Goal: Task Accomplishment & Management: Use online tool/utility

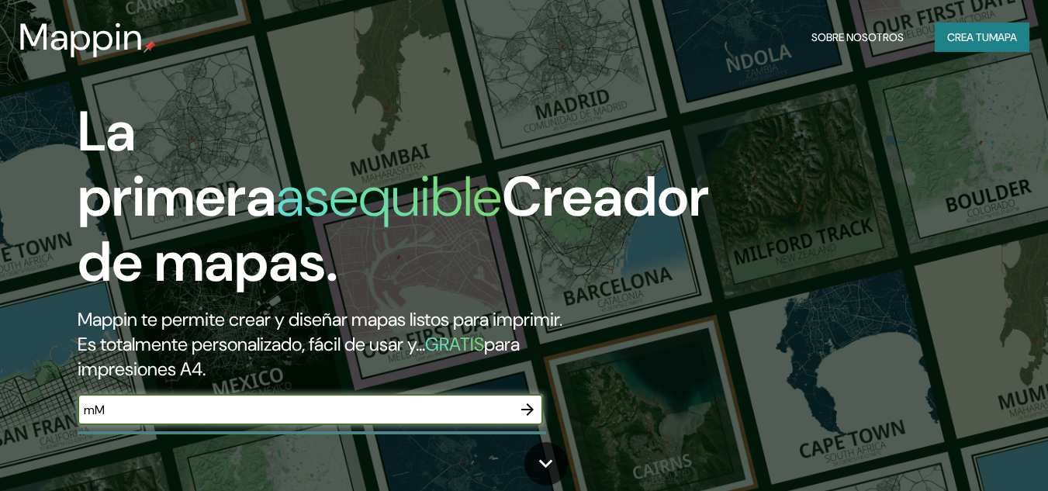
type input "m"
type input "[GEOGRAPHIC_DATA]"
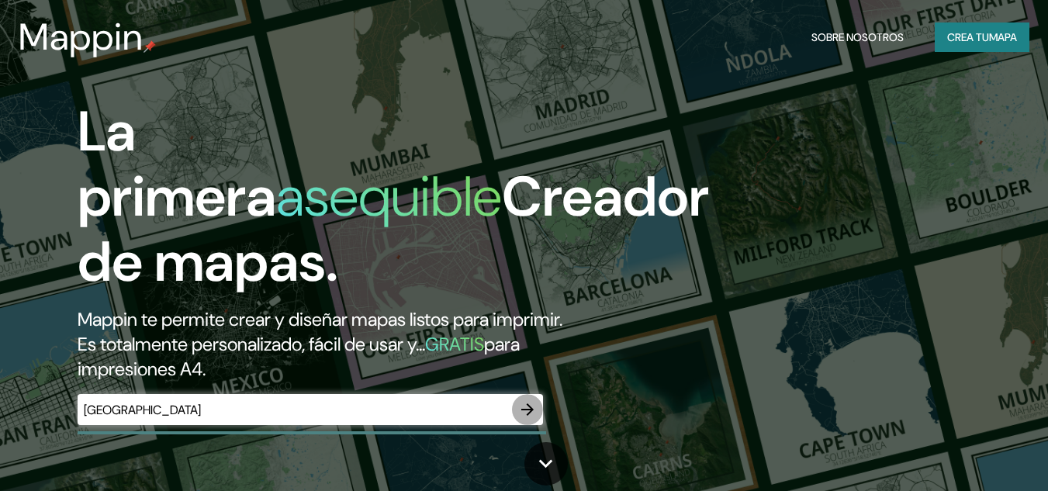
click at [527, 403] on icon "button" at bounding box center [527, 409] width 19 height 19
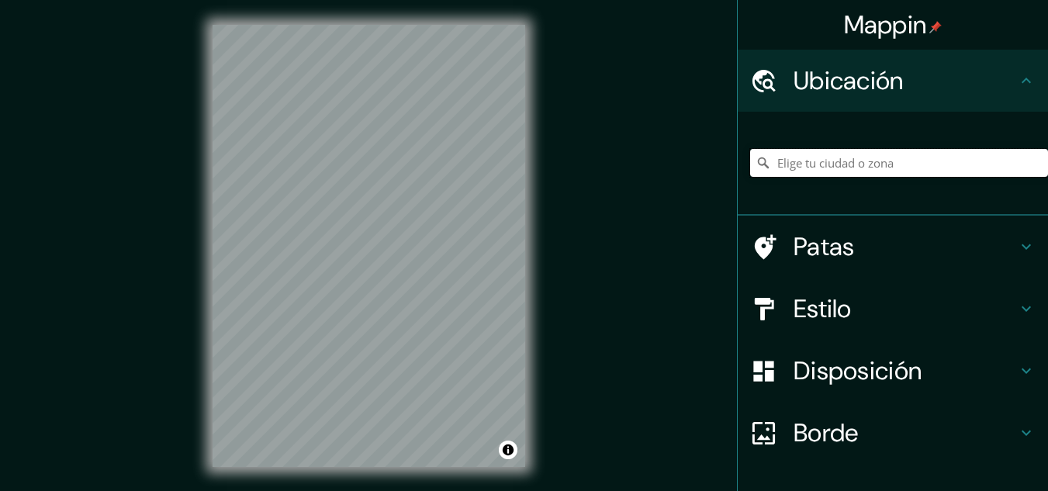
click at [820, 161] on input "Elige tu ciudad o zona" at bounding box center [899, 163] width 298 height 28
paste input "Av. Cumbres del Sol, [GEOGRAPHIC_DATA], N.L."
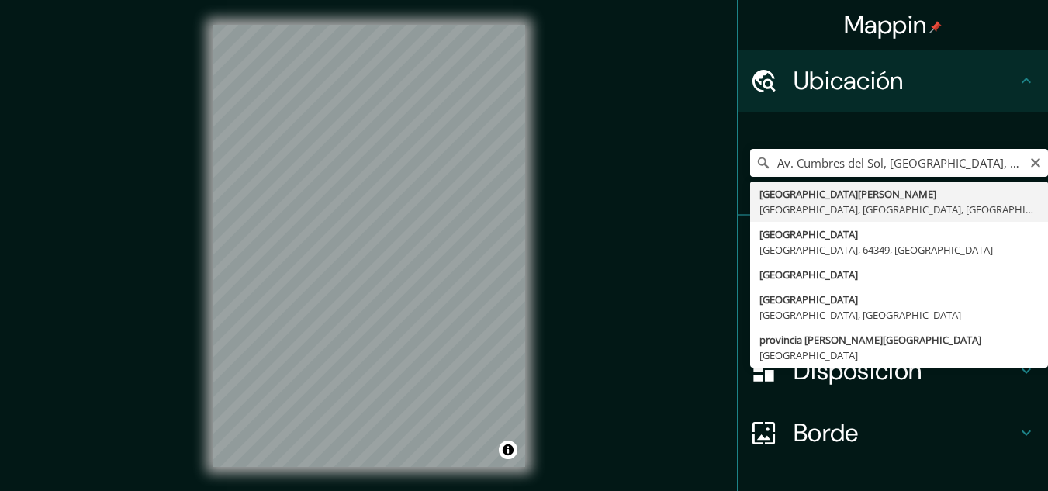
type input "[GEOGRAPHIC_DATA], [GEOGRAPHIC_DATA], [GEOGRAPHIC_DATA], [GEOGRAPHIC_DATA]"
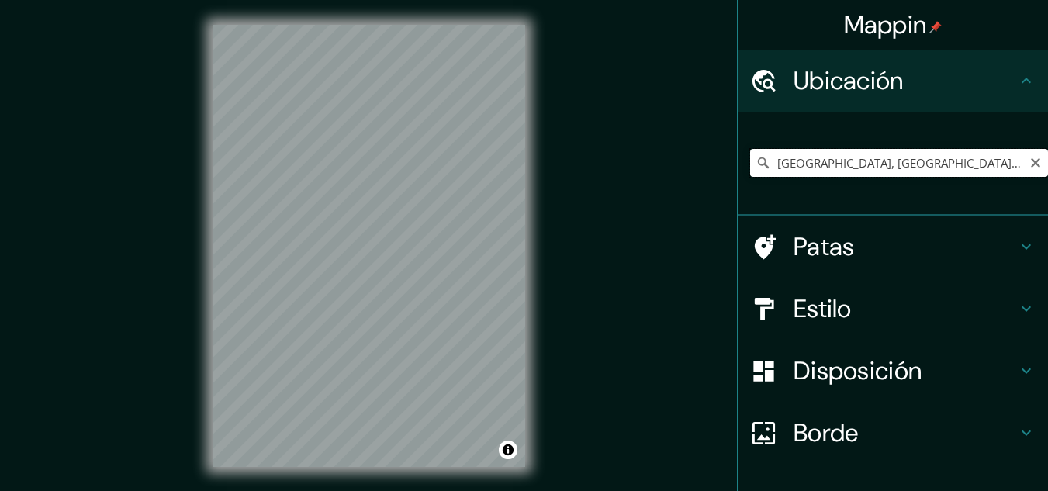
click at [1011, 160] on input "[GEOGRAPHIC_DATA], [GEOGRAPHIC_DATA], [GEOGRAPHIC_DATA], [GEOGRAPHIC_DATA]" at bounding box center [899, 163] width 298 height 28
drag, startPoint x: 991, startPoint y: 161, endPoint x: 1049, endPoint y: 155, distance: 58.4
click at [1048, 155] on html "Mappin Ubicación [STREET_ADDRESS] Patas Estilo Disposición Borde Elige un borde…" at bounding box center [524, 245] width 1048 height 491
click at [1014, 163] on input "[GEOGRAPHIC_DATA], [GEOGRAPHIC_DATA], [GEOGRAPHIC_DATA], [GEOGRAPHIC_DATA]" at bounding box center [899, 163] width 298 height 28
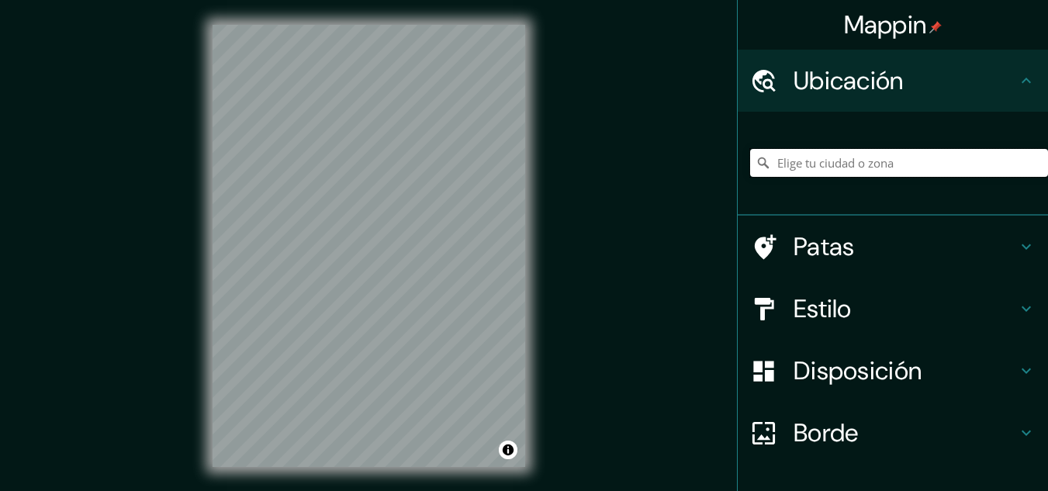
click at [802, 164] on input "Elige tu ciudad o zona" at bounding box center [899, 163] width 298 height 28
paste input "Av. Cumbres del Sol, [GEOGRAPHIC_DATA], N.L."
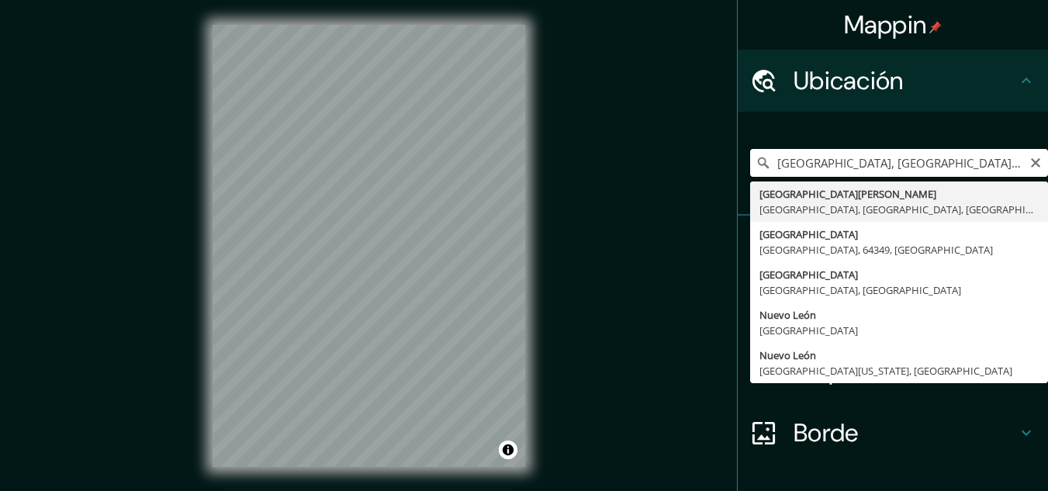
type input "[GEOGRAPHIC_DATA], [GEOGRAPHIC_DATA], [GEOGRAPHIC_DATA], [GEOGRAPHIC_DATA]"
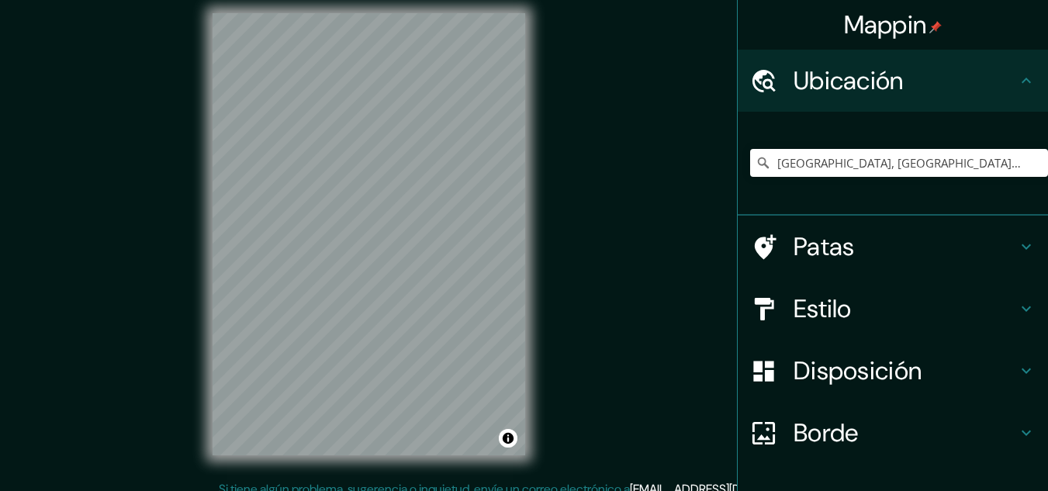
scroll to position [24, 0]
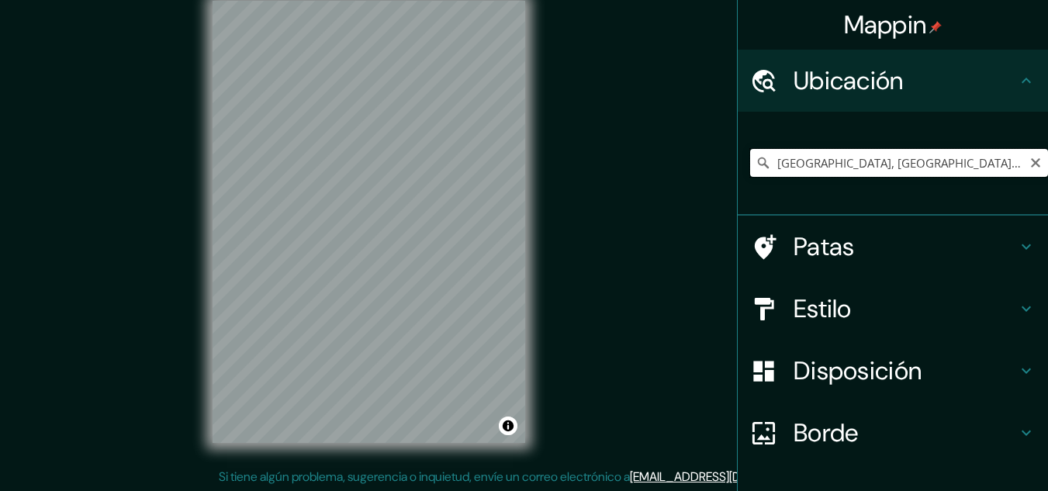
click at [1001, 157] on input "[GEOGRAPHIC_DATA], [GEOGRAPHIC_DATA], [GEOGRAPHIC_DATA], [GEOGRAPHIC_DATA]" at bounding box center [899, 163] width 298 height 28
drag, startPoint x: 998, startPoint y: 162, endPoint x: 1028, endPoint y: 159, distance: 29.6
click at [1028, 159] on div "[GEOGRAPHIC_DATA], [GEOGRAPHIC_DATA], [GEOGRAPHIC_DATA], [GEOGRAPHIC_DATA]" at bounding box center [899, 163] width 298 height 28
click at [1012, 164] on input "[GEOGRAPHIC_DATA], [GEOGRAPHIC_DATA], [GEOGRAPHIC_DATA], [GEOGRAPHIC_DATA]" at bounding box center [899, 163] width 298 height 28
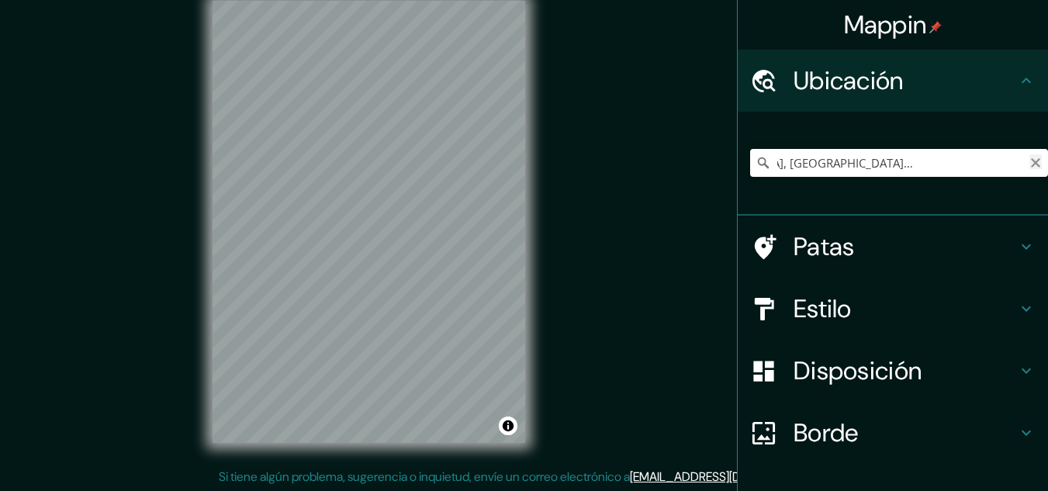
click at [1031, 161] on icon "Claro" at bounding box center [1035, 162] width 9 height 9
paste input "Av. Cumbres del Sol, [GEOGRAPHIC_DATA], N.L."
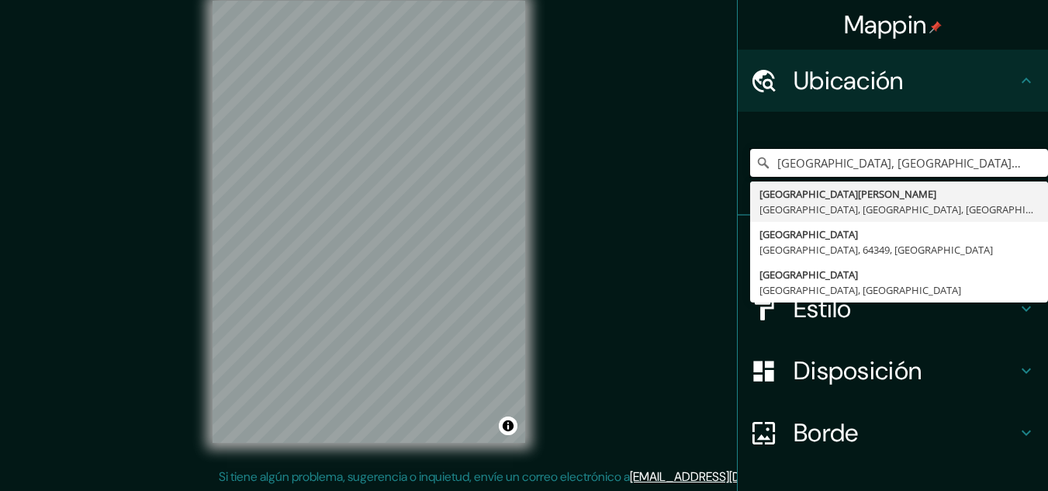
type input "[GEOGRAPHIC_DATA], [GEOGRAPHIC_DATA], [GEOGRAPHIC_DATA], [GEOGRAPHIC_DATA]"
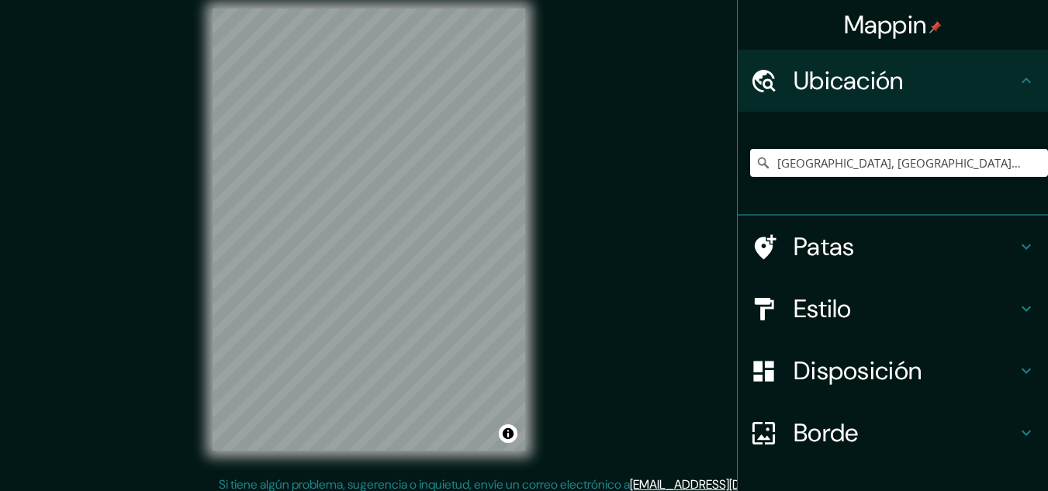
scroll to position [26, 0]
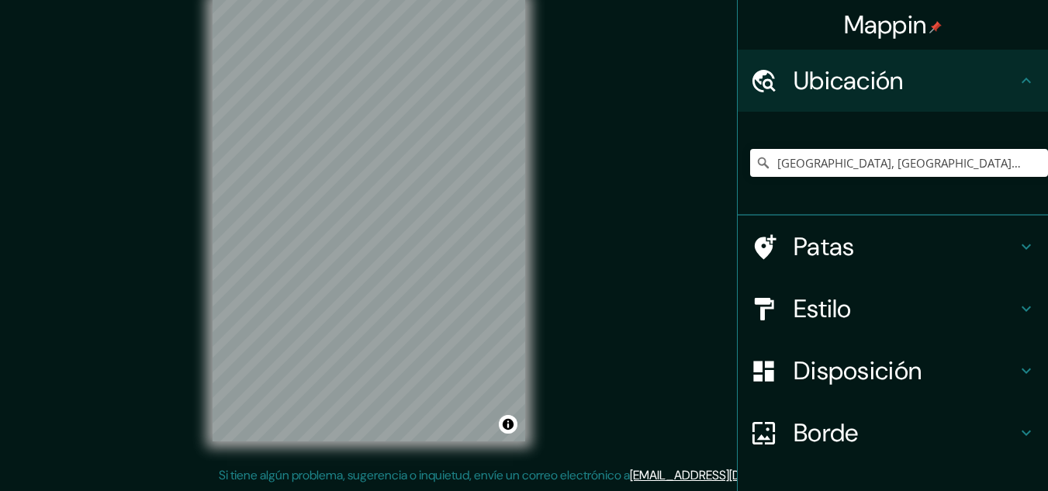
click at [875, 308] on h4 "Estilo" at bounding box center [905, 308] width 223 height 31
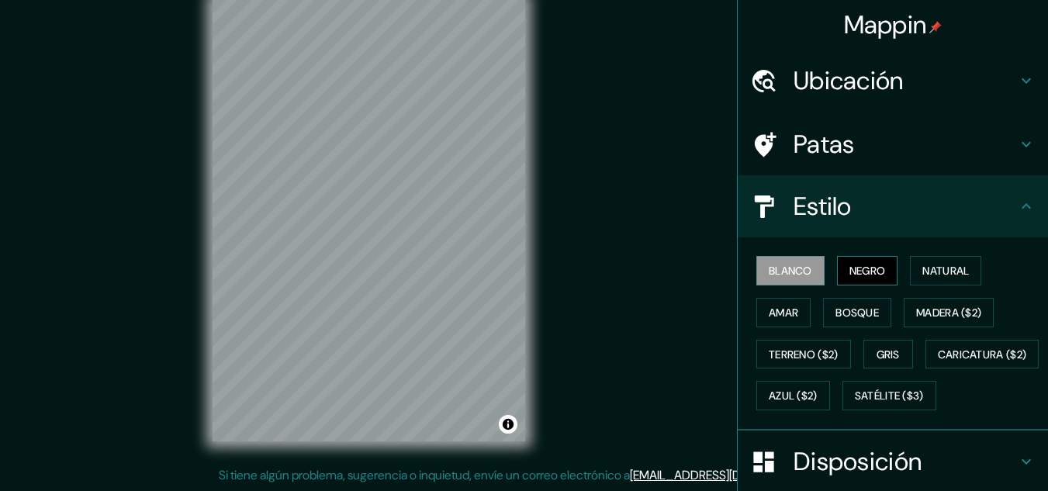
click at [866, 262] on font "Negro" at bounding box center [867, 271] width 36 height 20
click at [922, 271] on font "Natural" at bounding box center [945, 271] width 47 height 14
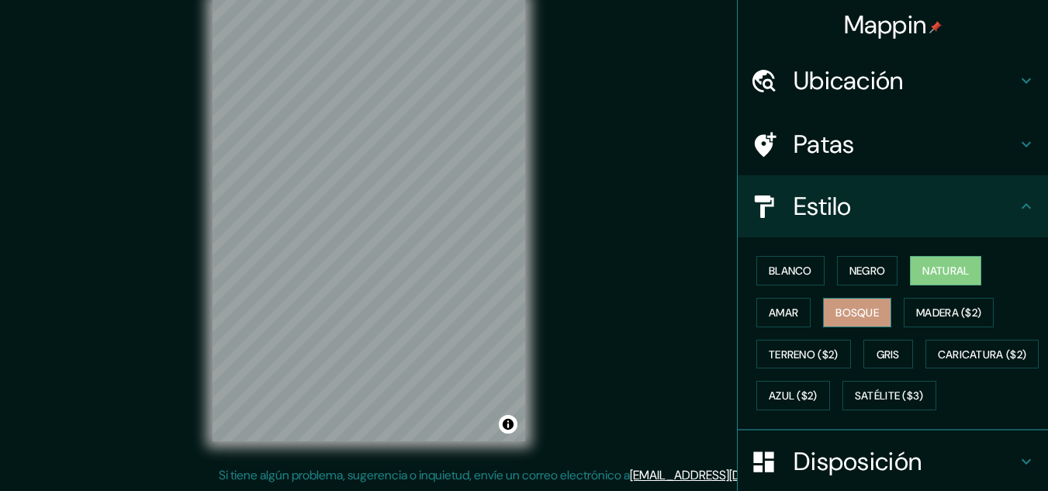
click at [845, 316] on font "Bosque" at bounding box center [856, 313] width 43 height 14
click at [792, 316] on button "Amar" at bounding box center [783, 312] width 54 height 29
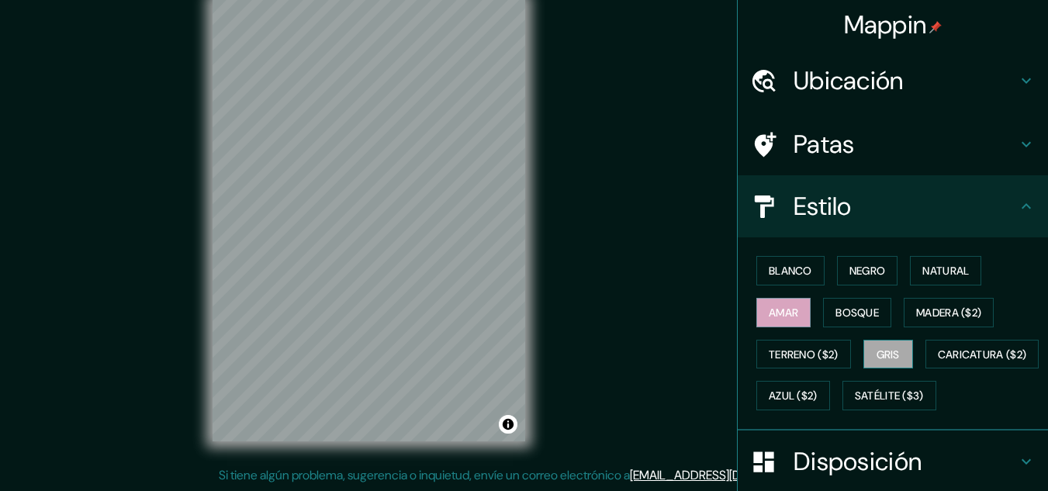
click at [863, 349] on button "Gris" at bounding box center [888, 354] width 50 height 29
click at [855, 406] on font "Satélite ($3)" at bounding box center [889, 396] width 69 height 20
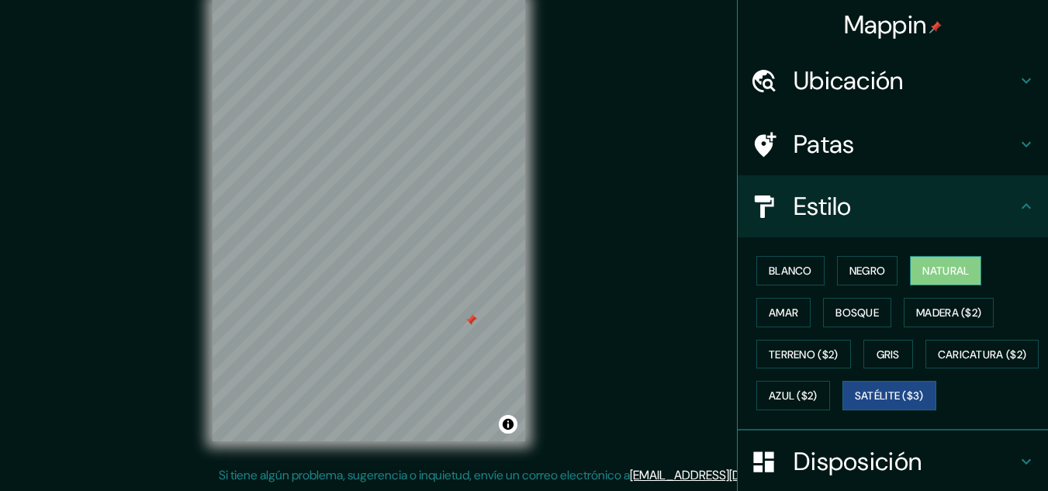
click at [948, 278] on font "Natural" at bounding box center [945, 271] width 47 height 20
click at [866, 275] on font "Negro" at bounding box center [867, 271] width 36 height 14
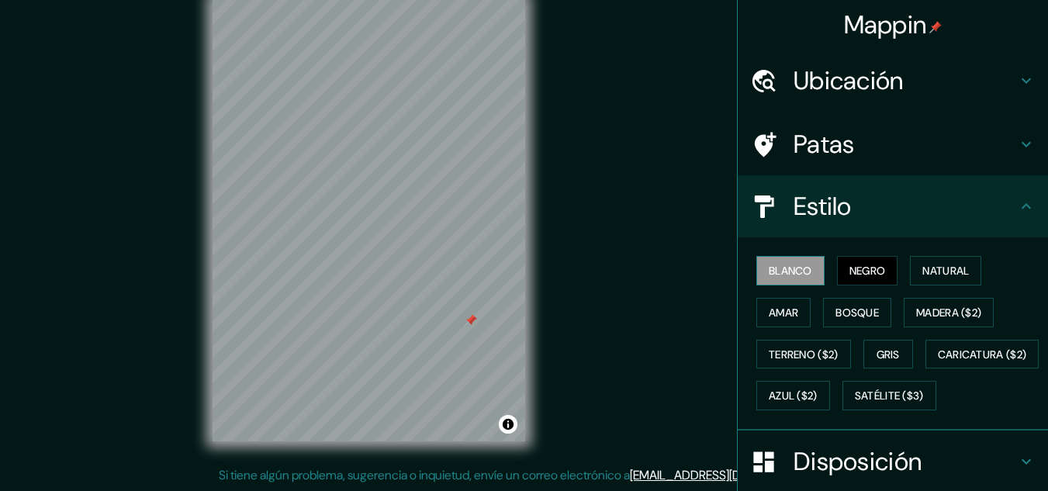
click at [803, 271] on button "Blanco" at bounding box center [790, 270] width 68 height 29
click at [779, 359] on font "Terreno ($2)" at bounding box center [804, 355] width 70 height 14
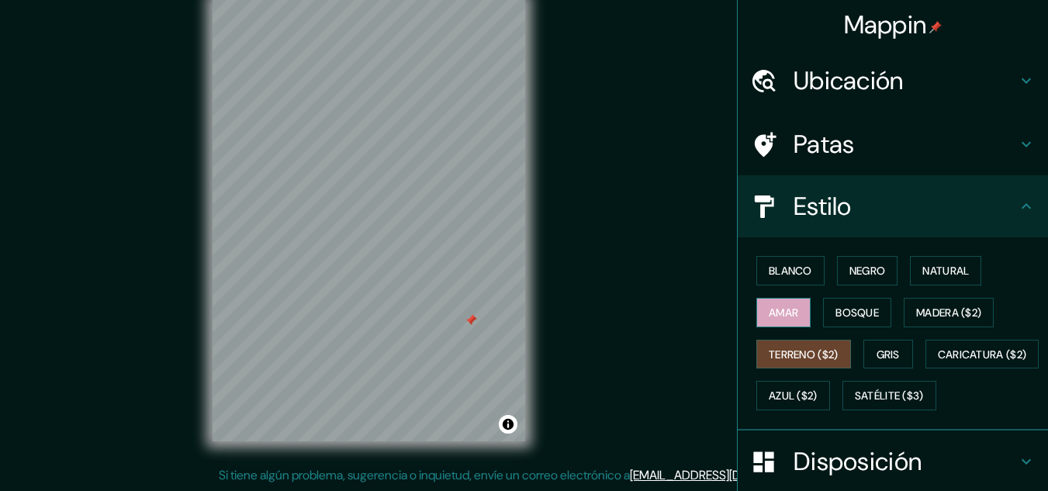
click at [777, 313] on font "Amar" at bounding box center [783, 313] width 29 height 14
click at [835, 316] on font "Bosque" at bounding box center [856, 313] width 43 height 14
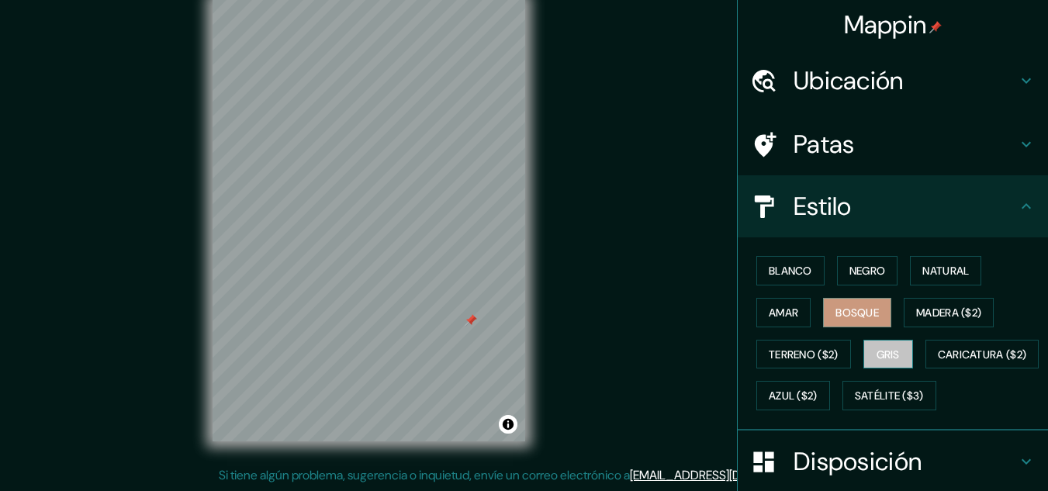
click at [863, 344] on button "Gris" at bounding box center [888, 354] width 50 height 29
drag, startPoint x: 642, startPoint y: 187, endPoint x: 644, endPoint y: 207, distance: 20.3
click at [644, 207] on div "Mappin Ubicación [GEOGRAPHIC_DATA], [GEOGRAPHIC_DATA], [GEOGRAPHIC_DATA], [GEOG…" at bounding box center [524, 232] width 1048 height 517
click at [866, 268] on font "Negro" at bounding box center [867, 271] width 36 height 14
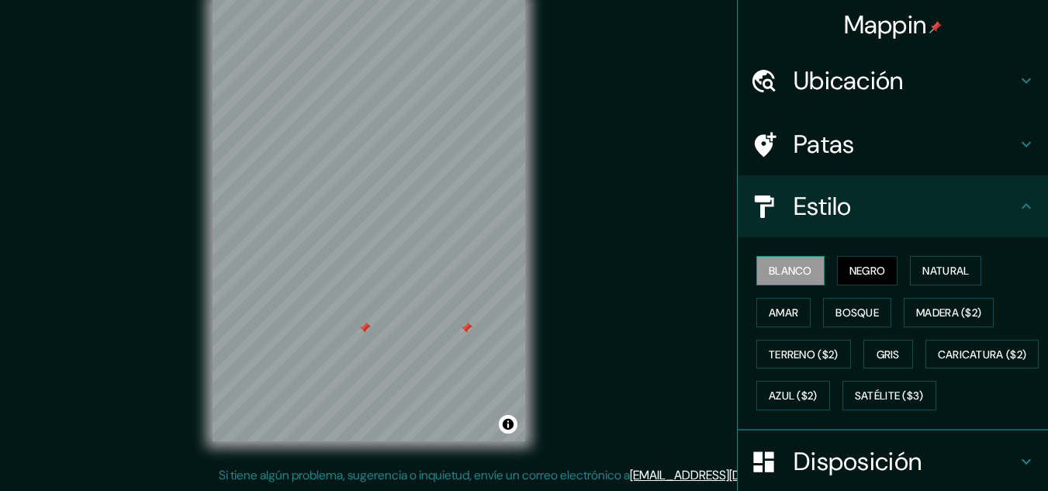
click at [794, 272] on font "Blanco" at bounding box center [790, 271] width 43 height 14
click at [870, 271] on font "Negro" at bounding box center [867, 271] width 36 height 14
click at [925, 269] on font "Natural" at bounding box center [945, 271] width 47 height 14
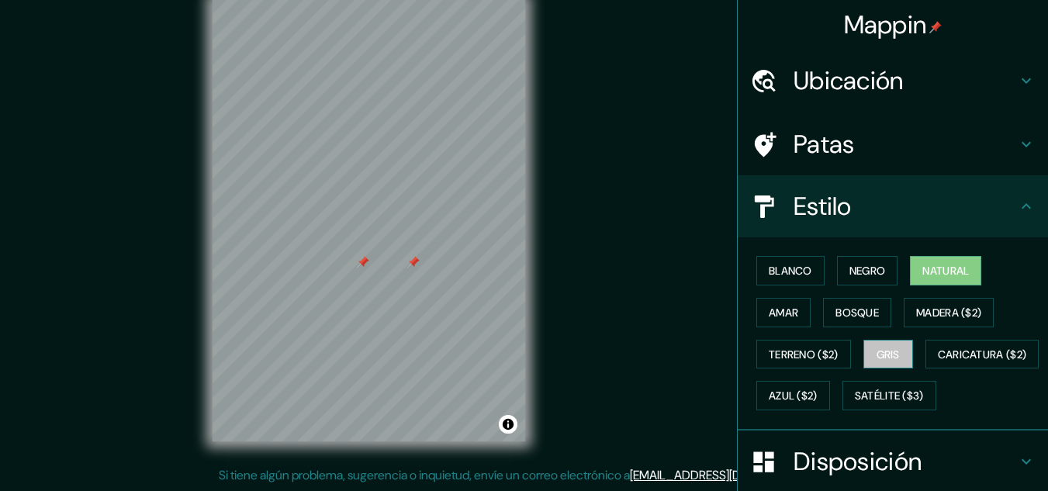
click at [895, 356] on button "Gris" at bounding box center [888, 354] width 50 height 29
click at [922, 263] on font "Natural" at bounding box center [945, 271] width 47 height 20
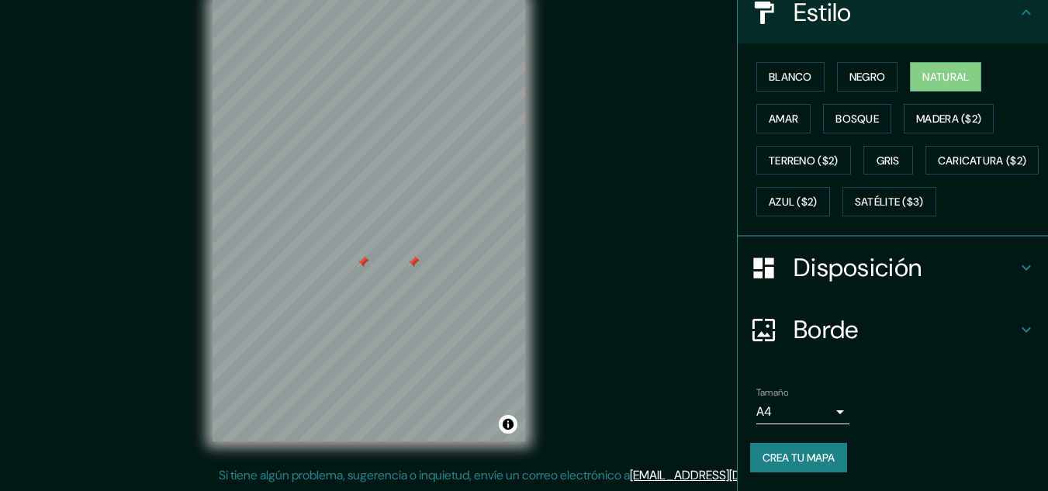
scroll to position [235, 0]
click at [971, 292] on div "Disposición" at bounding box center [893, 268] width 310 height 62
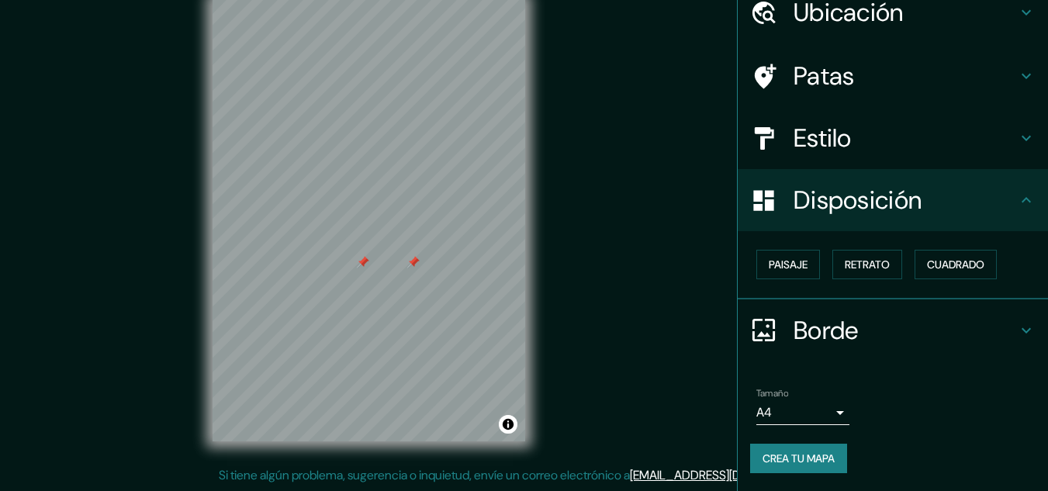
scroll to position [0, 0]
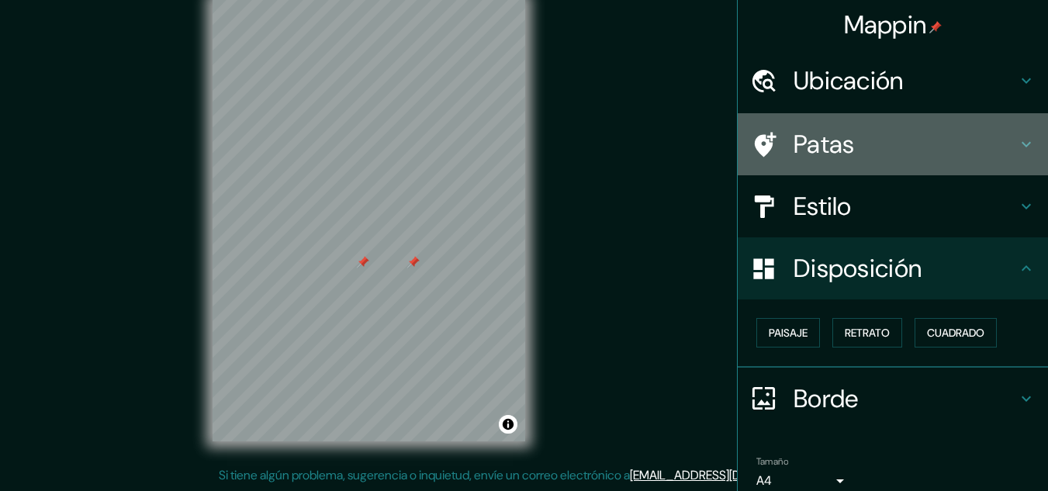
click at [902, 153] on h4 "Patas" at bounding box center [905, 144] width 223 height 31
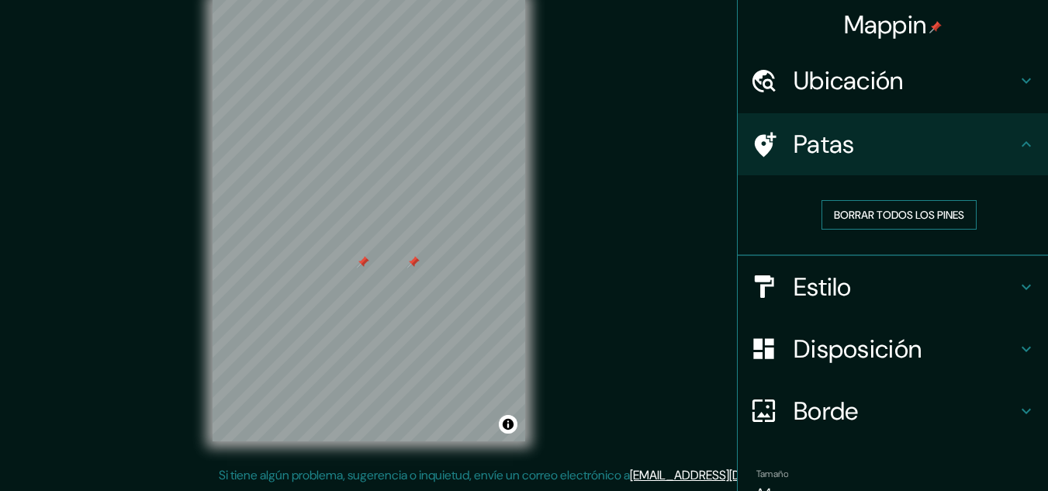
click at [953, 217] on font "Borrar todos los pines" at bounding box center [899, 215] width 130 height 14
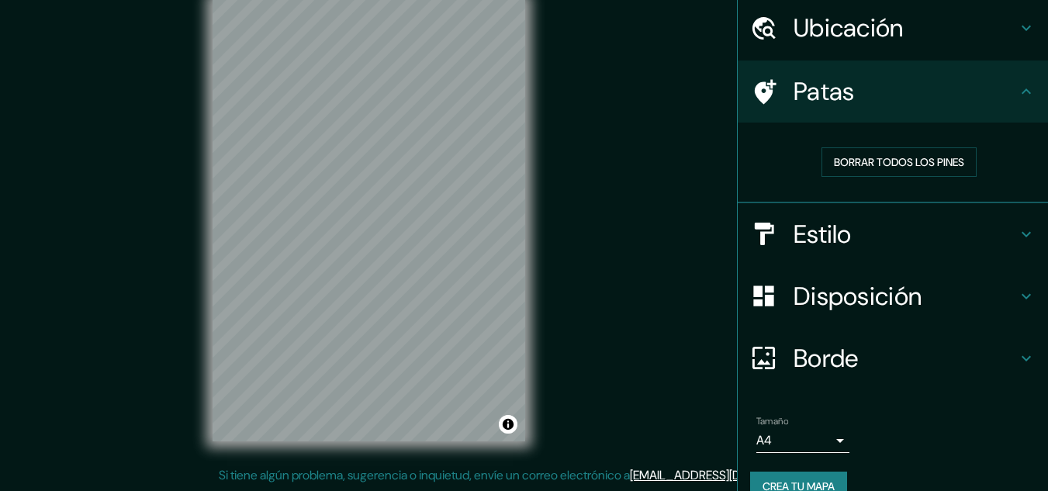
scroll to position [81, 0]
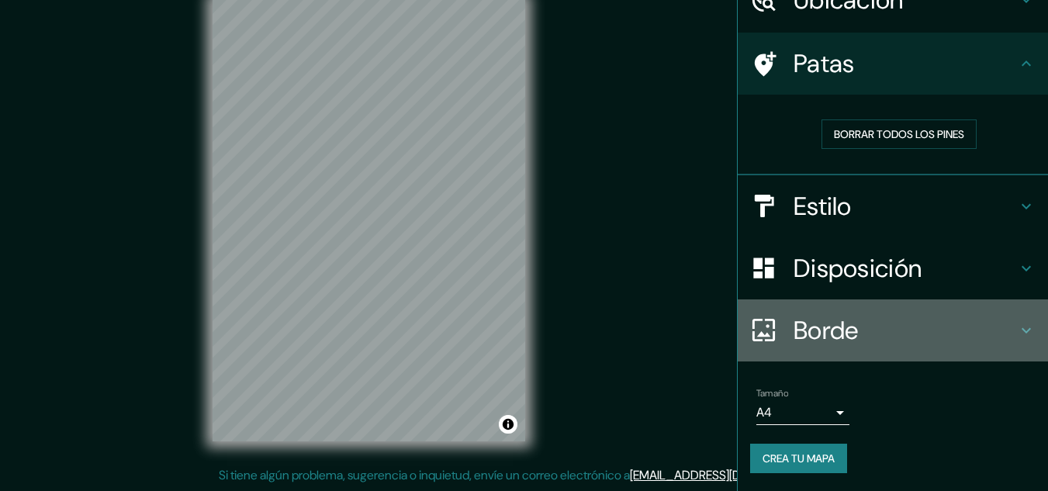
click at [855, 320] on h4 "Borde" at bounding box center [905, 330] width 223 height 31
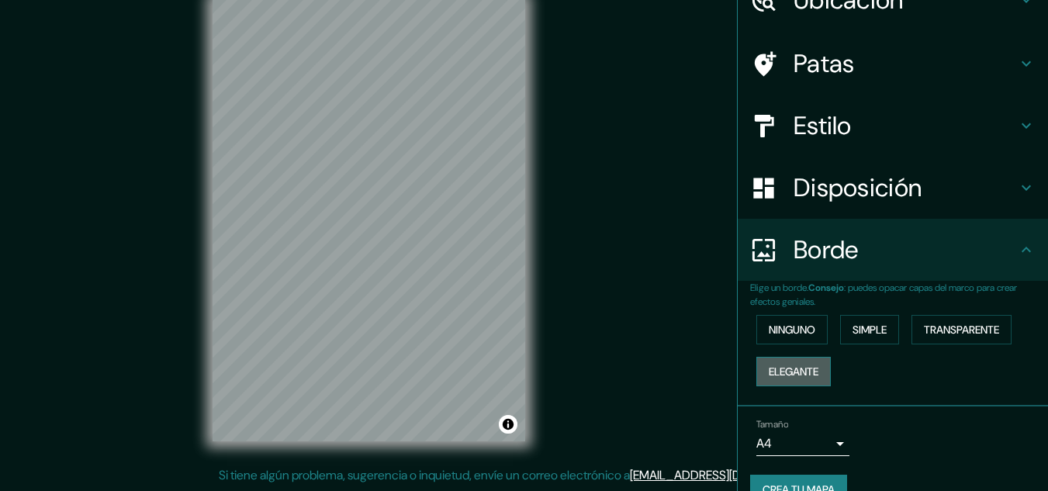
click at [782, 362] on font "Elegante" at bounding box center [794, 371] width 50 height 20
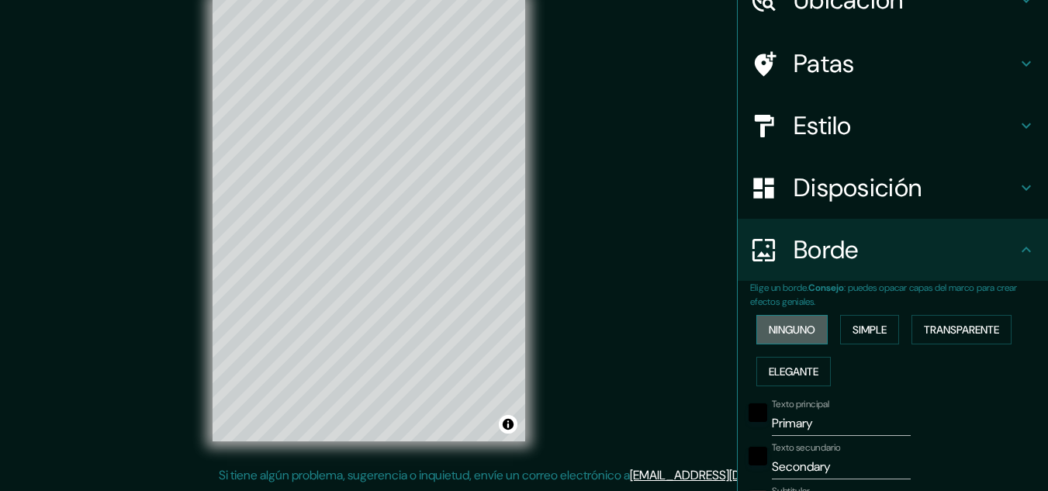
click at [775, 333] on font "Ninguno" at bounding box center [792, 330] width 47 height 14
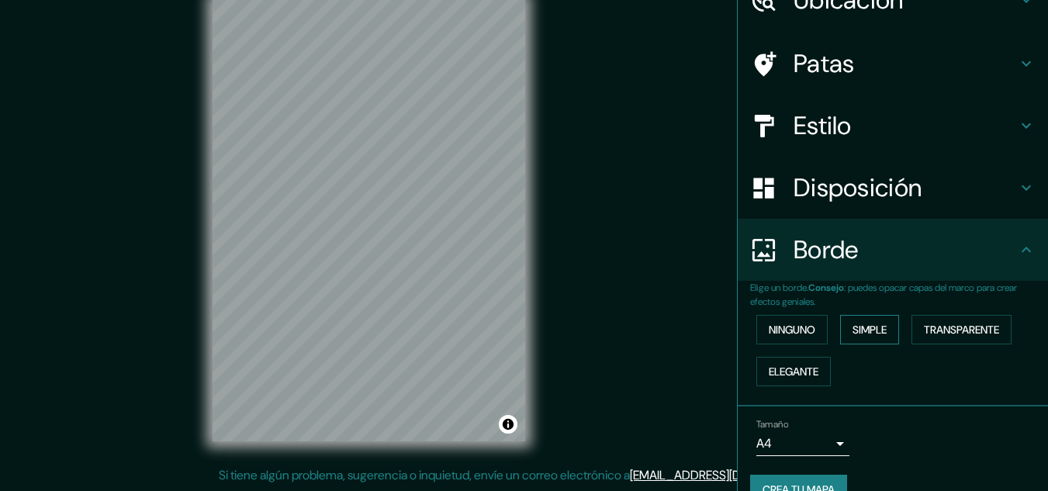
click at [860, 330] on font "Simple" at bounding box center [870, 330] width 34 height 14
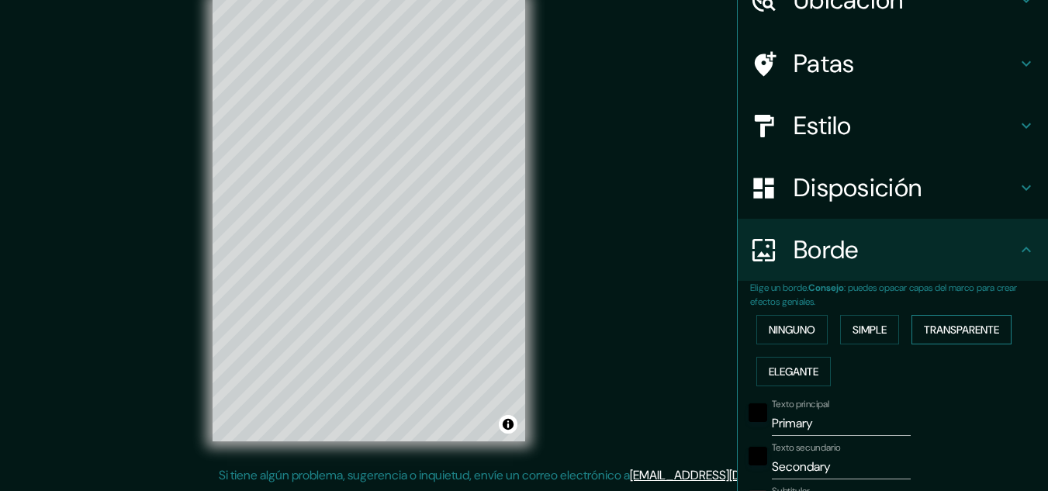
click at [926, 328] on font "Transparente" at bounding box center [961, 330] width 75 height 14
click at [787, 340] on button "Ninguno" at bounding box center [791, 329] width 71 height 29
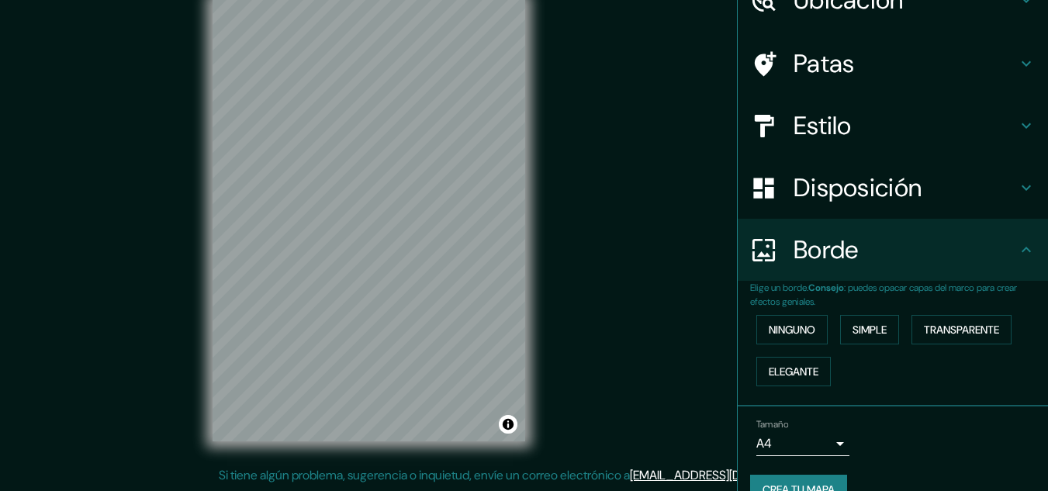
scroll to position [112, 0]
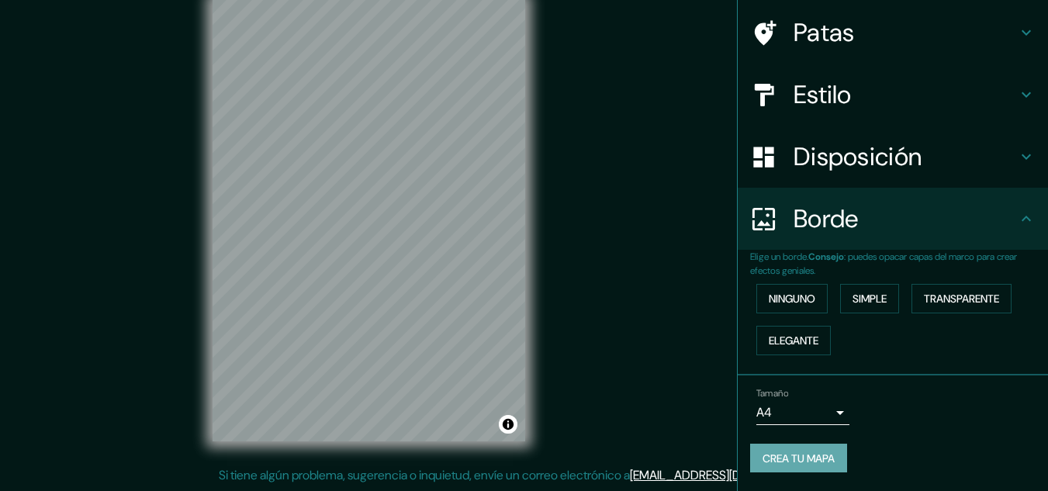
click at [800, 455] on font "Crea tu mapa" at bounding box center [799, 458] width 72 height 14
click at [798, 465] on div "Crea tu mapa" at bounding box center [892, 458] width 285 height 29
click at [809, 457] on font "Crea tu mapa" at bounding box center [799, 458] width 72 height 14
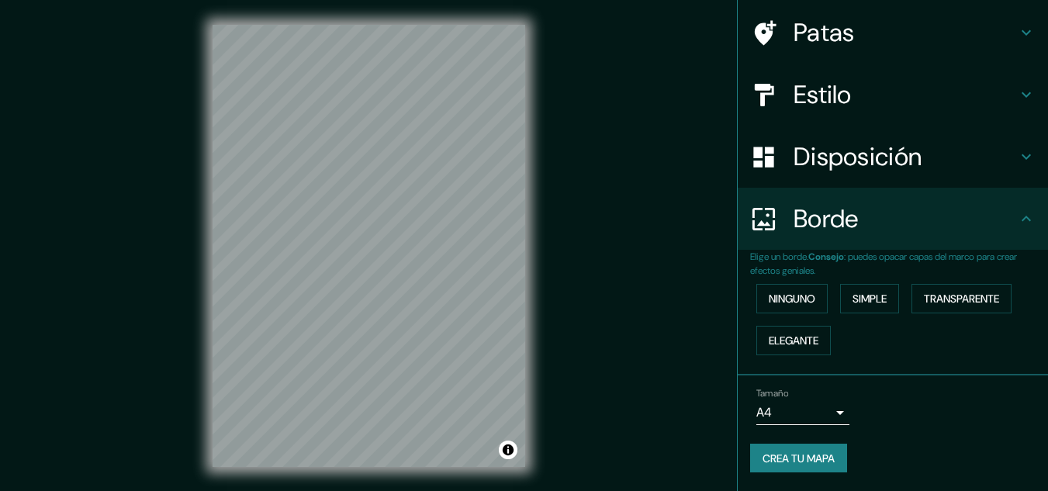
click at [817, 463] on font "Crea tu mapa" at bounding box center [799, 458] width 72 height 14
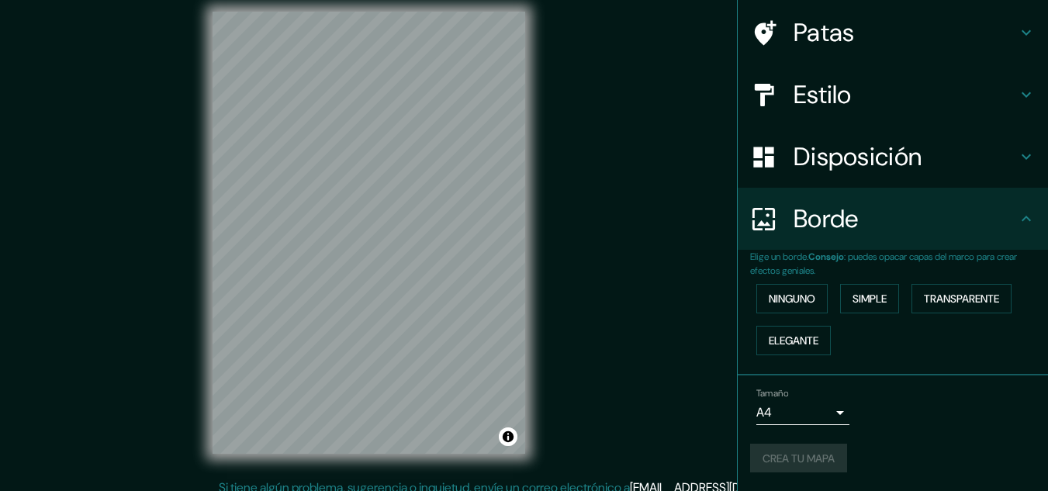
scroll to position [26, 0]
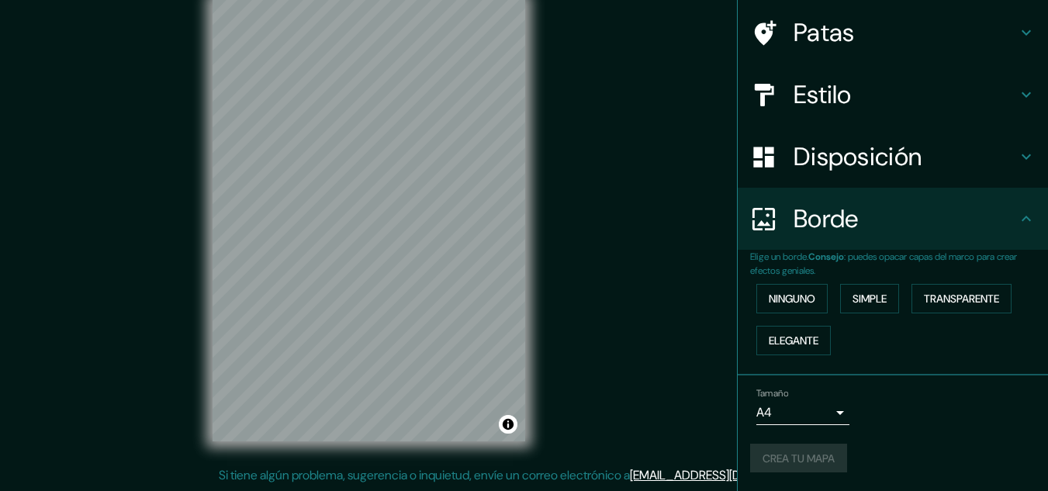
click at [830, 413] on body "Mappin Ubicación [GEOGRAPHIC_DATA], [GEOGRAPHIC_DATA], [GEOGRAPHIC_DATA], [GEOG…" at bounding box center [524, 219] width 1048 height 491
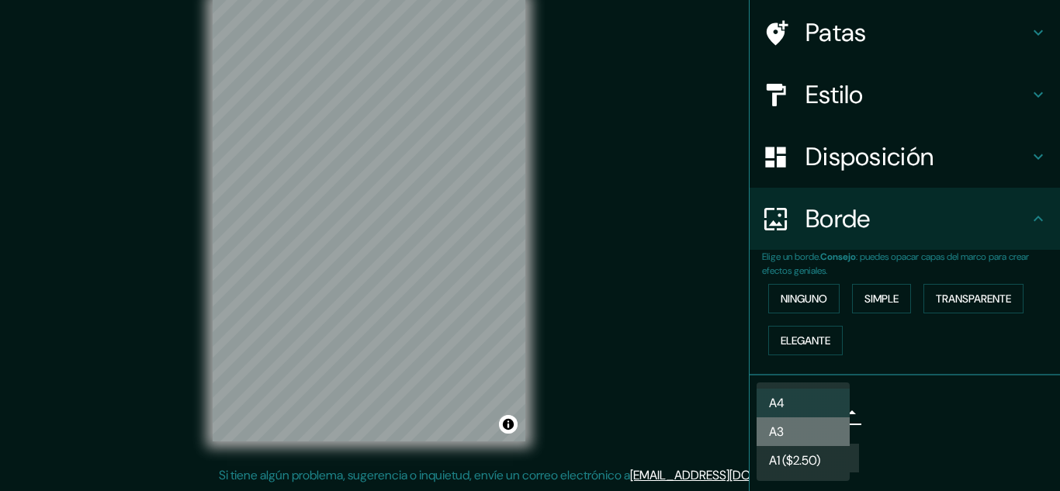
click at [797, 438] on li "A3" at bounding box center [802, 431] width 93 height 29
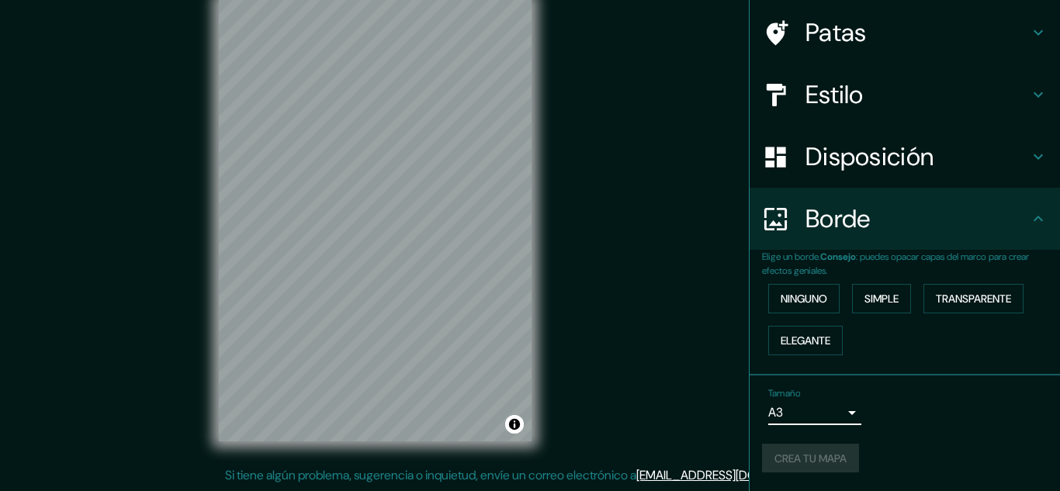
click at [819, 411] on body "Mappin Ubicación [GEOGRAPHIC_DATA], [GEOGRAPHIC_DATA], [GEOGRAPHIC_DATA], [GEOG…" at bounding box center [530, 219] width 1060 height 491
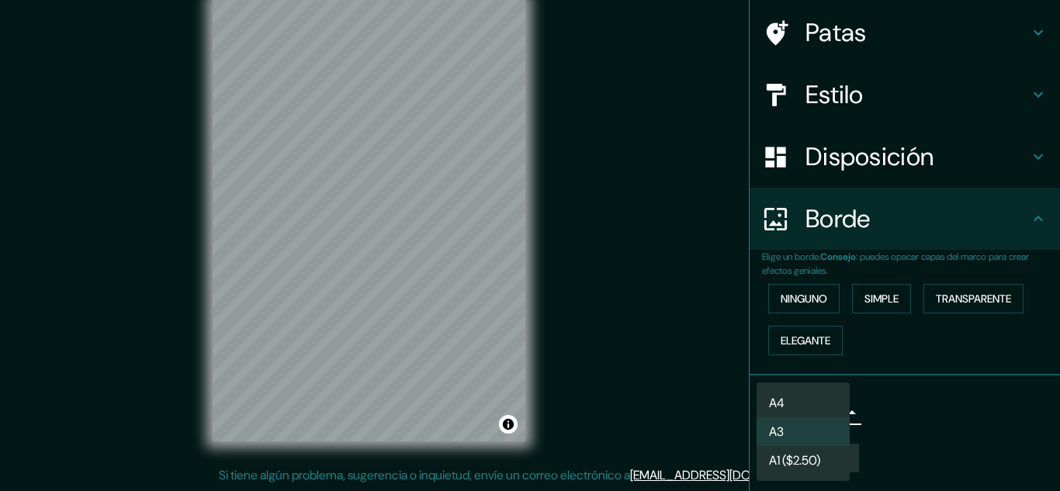
click at [791, 403] on li "A4" at bounding box center [802, 403] width 93 height 29
type input "single"
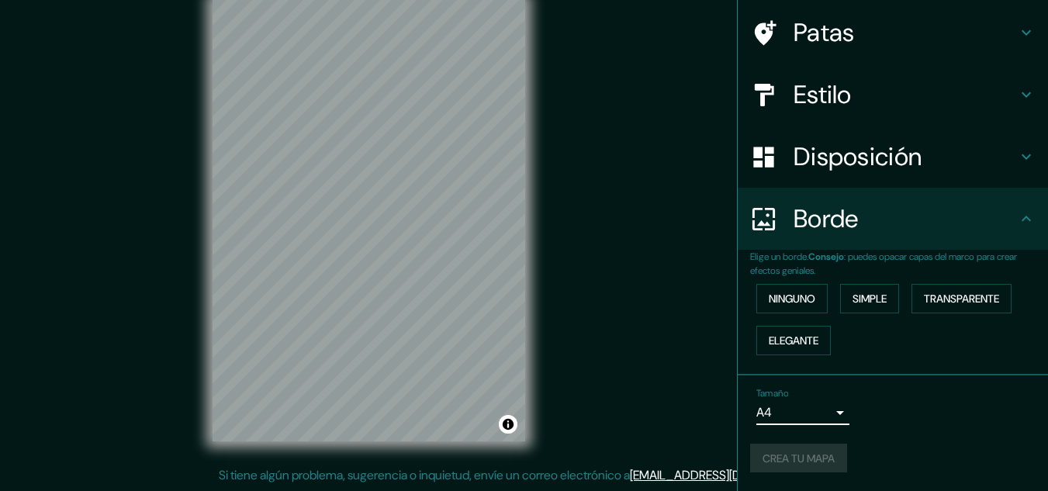
click at [790, 445] on div "Crea tu mapa" at bounding box center [892, 458] width 285 height 29
click at [787, 450] on div "Crea tu mapa" at bounding box center [892, 458] width 285 height 29
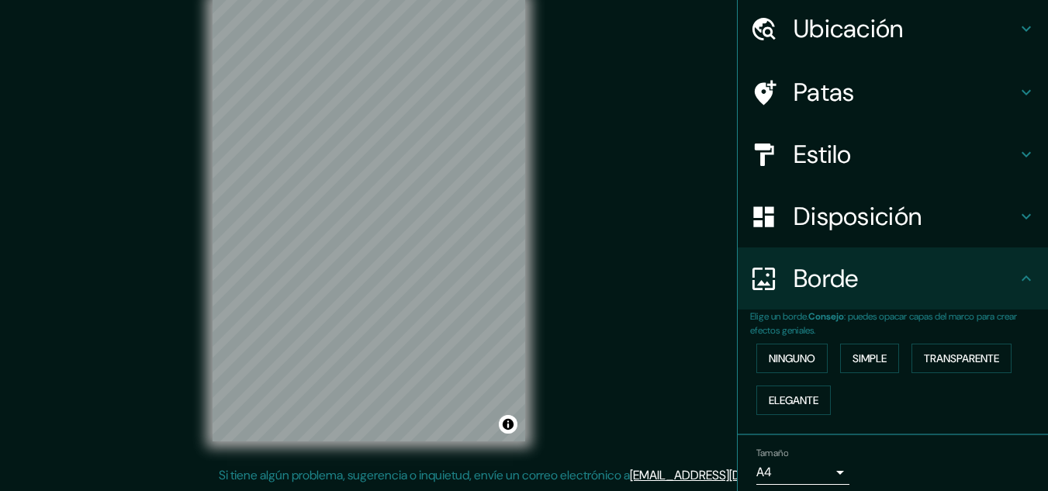
scroll to position [0, 0]
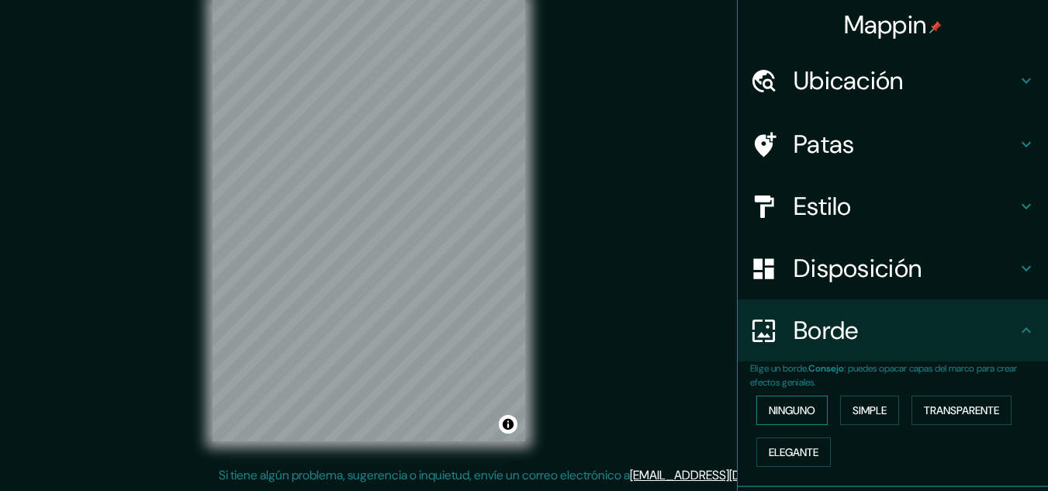
click at [773, 420] on font "Ninguno" at bounding box center [792, 410] width 47 height 20
click at [1021, 320] on div "Borde" at bounding box center [893, 330] width 310 height 62
click at [1017, 328] on icon at bounding box center [1026, 330] width 19 height 19
click at [970, 287] on div "Disposición" at bounding box center [893, 268] width 310 height 62
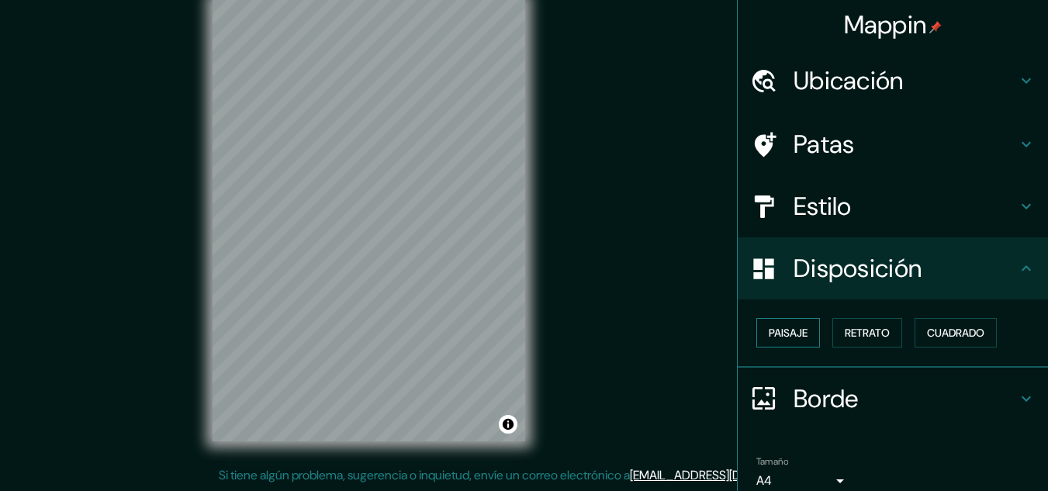
click at [782, 329] on font "Paisaje" at bounding box center [788, 333] width 39 height 14
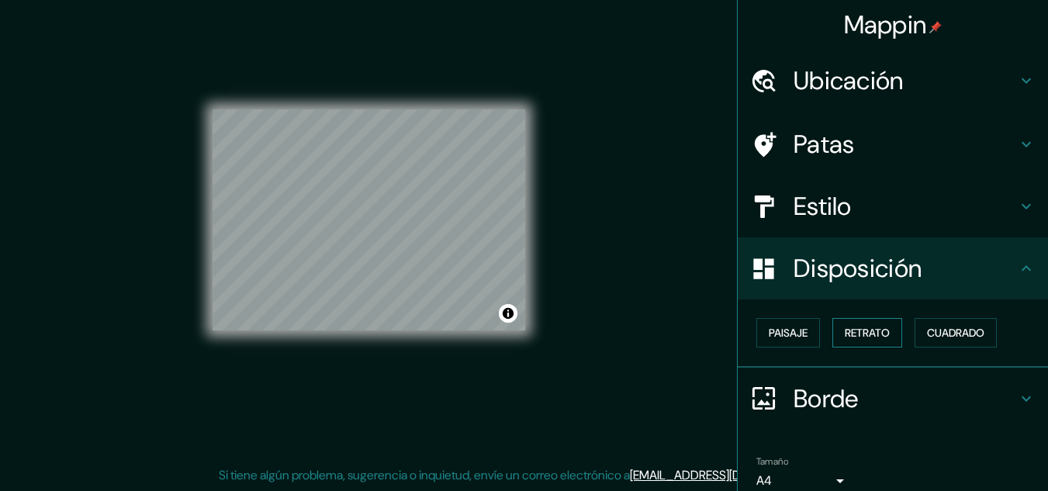
click at [872, 321] on button "Retrato" at bounding box center [867, 332] width 70 height 29
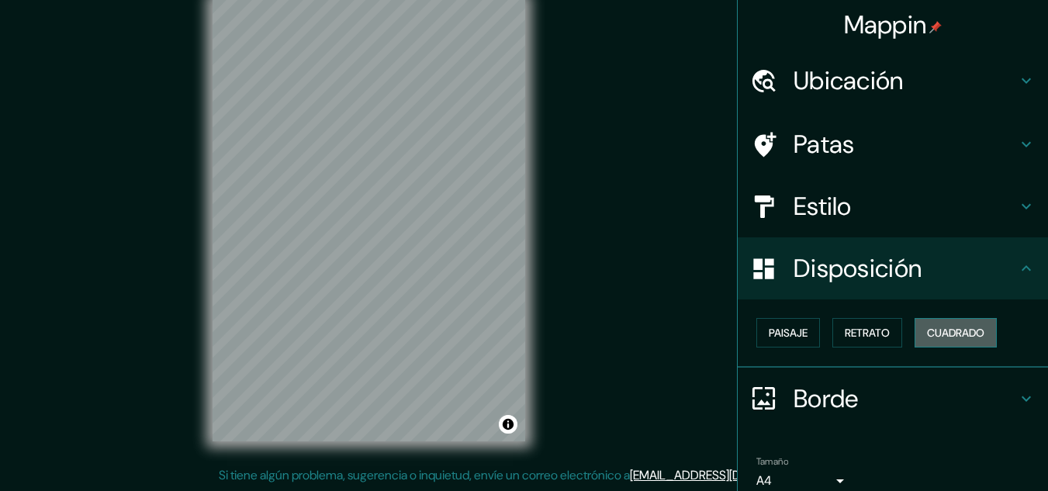
click at [927, 328] on font "Cuadrado" at bounding box center [955, 333] width 57 height 14
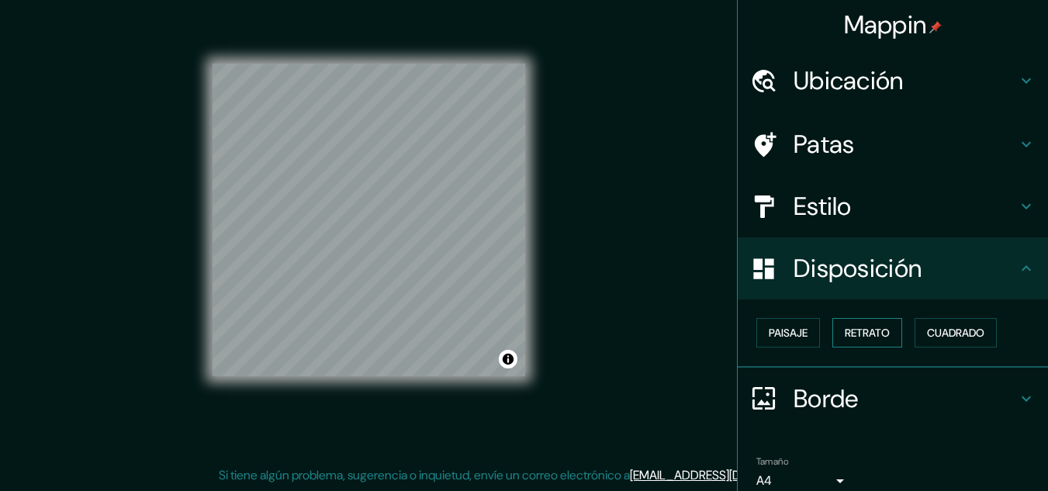
click at [865, 325] on font "Retrato" at bounding box center [867, 333] width 45 height 20
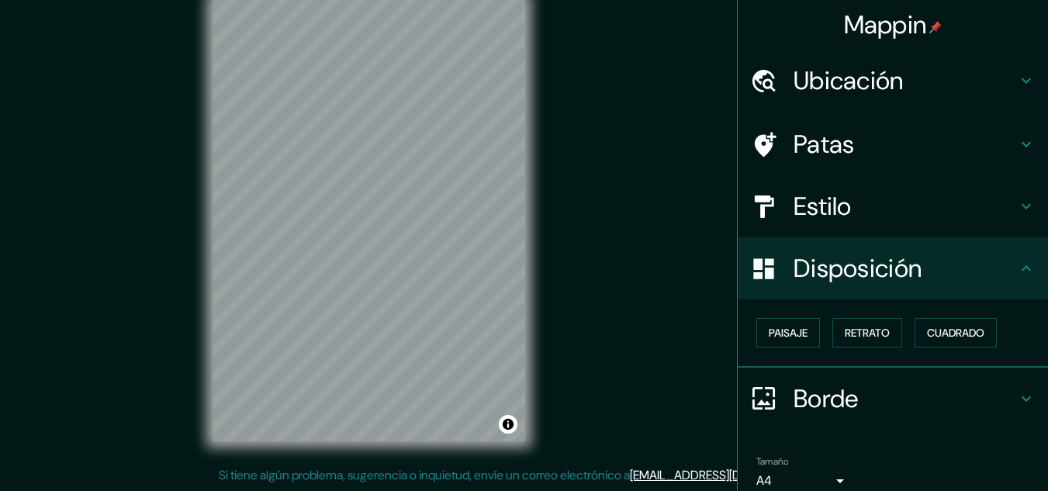
click at [853, 210] on h4 "Estilo" at bounding box center [905, 206] width 223 height 31
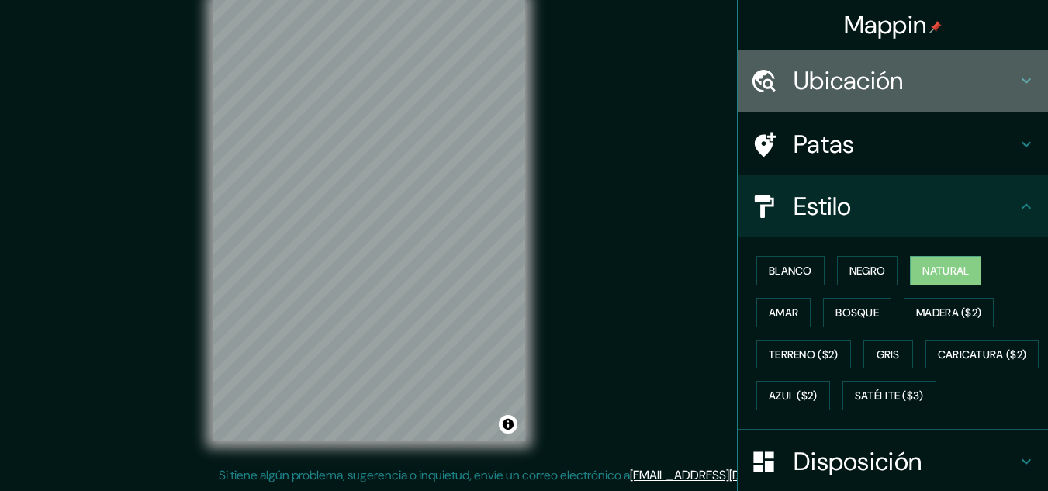
click at [945, 92] on h4 "Ubicación" at bounding box center [905, 80] width 223 height 31
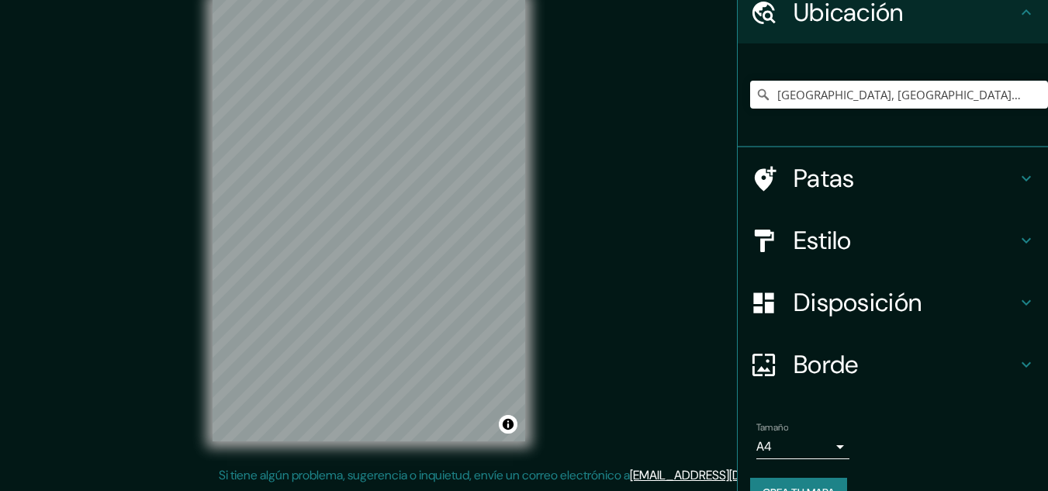
scroll to position [103, 0]
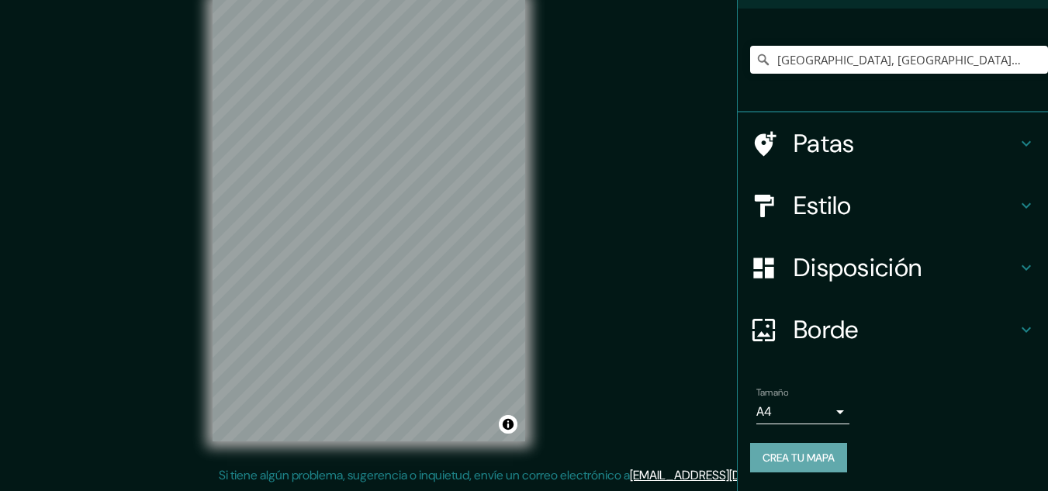
drag, startPoint x: 794, startPoint y: 450, endPoint x: 802, endPoint y: 453, distance: 8.4
click at [802, 453] on font "Crea tu mapa" at bounding box center [799, 458] width 72 height 20
click at [763, 458] on font "Crea tu mapa" at bounding box center [799, 458] width 72 height 14
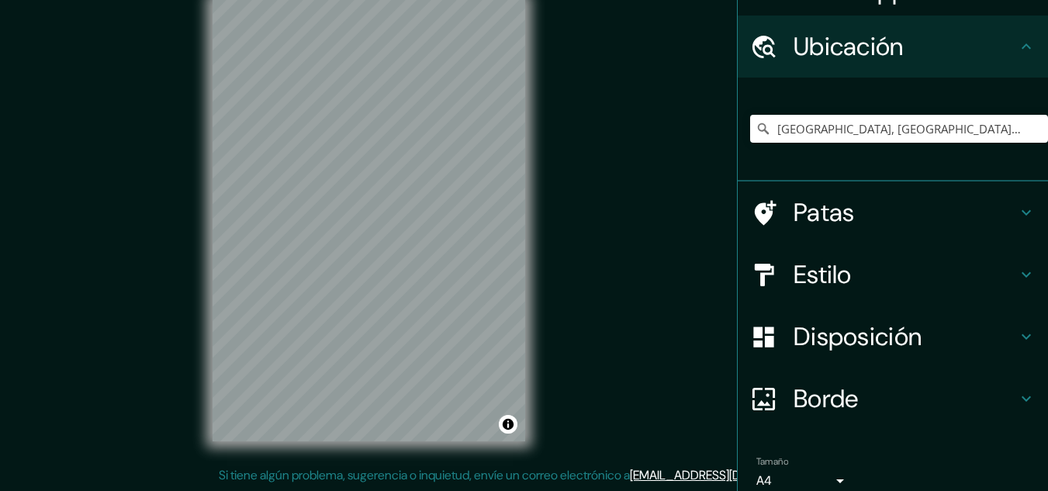
scroll to position [0, 0]
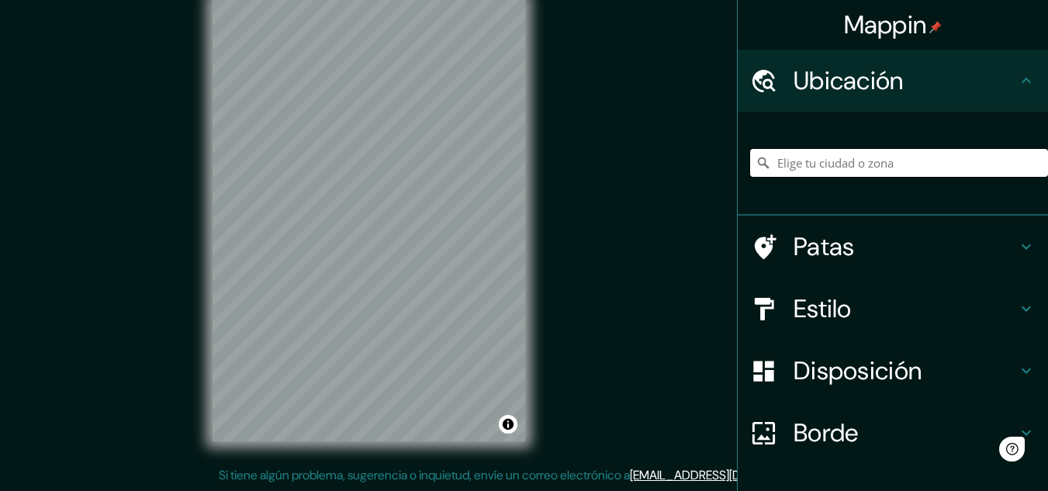
click at [852, 171] on input "Elige tu ciudad o zona" at bounding box center [899, 163] width 298 height 28
paste input "Av. Cumbres del Sol, 64349 Monterrey, N.L."
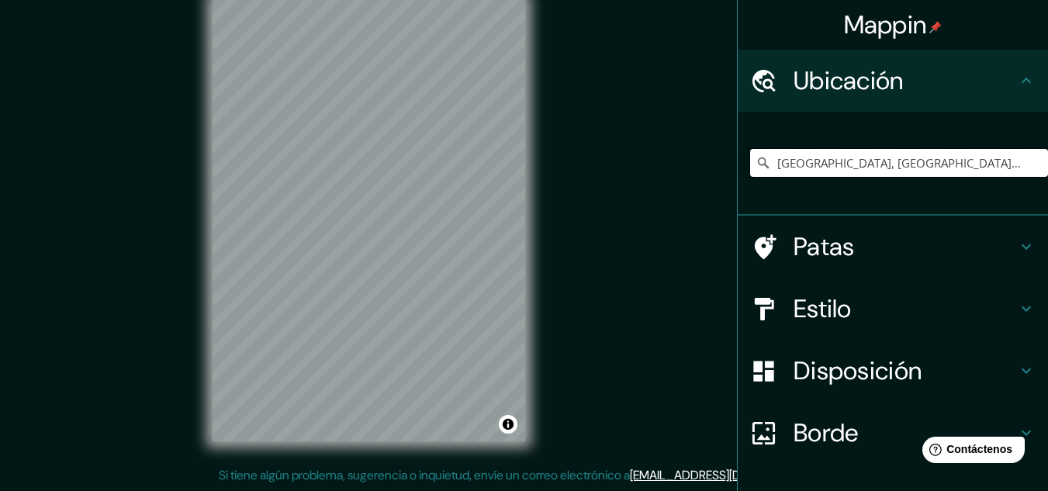
type input "Avenida Cumbres Del Sol, 64349 Monterrey, Nuevo León, México"
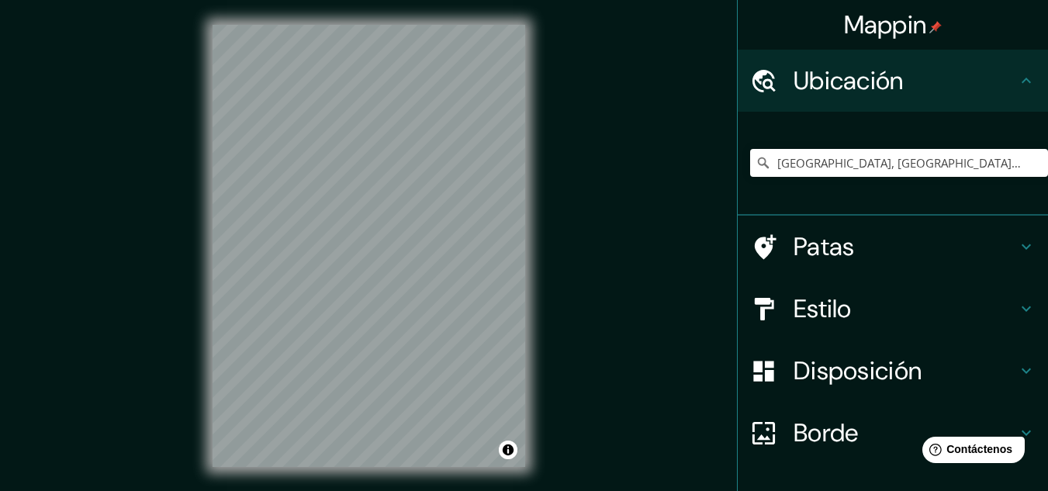
click at [759, 434] on icon at bounding box center [763, 433] width 27 height 27
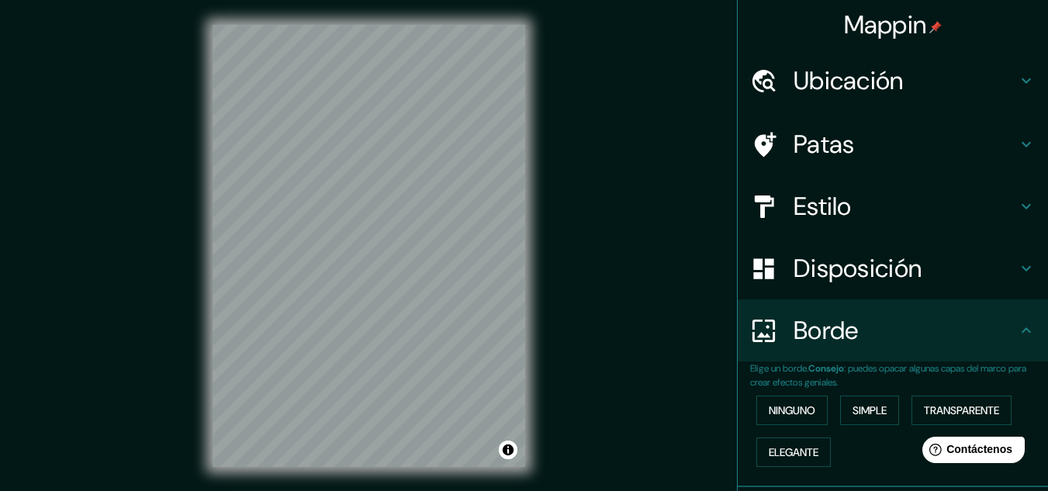
click at [853, 214] on h4 "Estilo" at bounding box center [905, 206] width 223 height 31
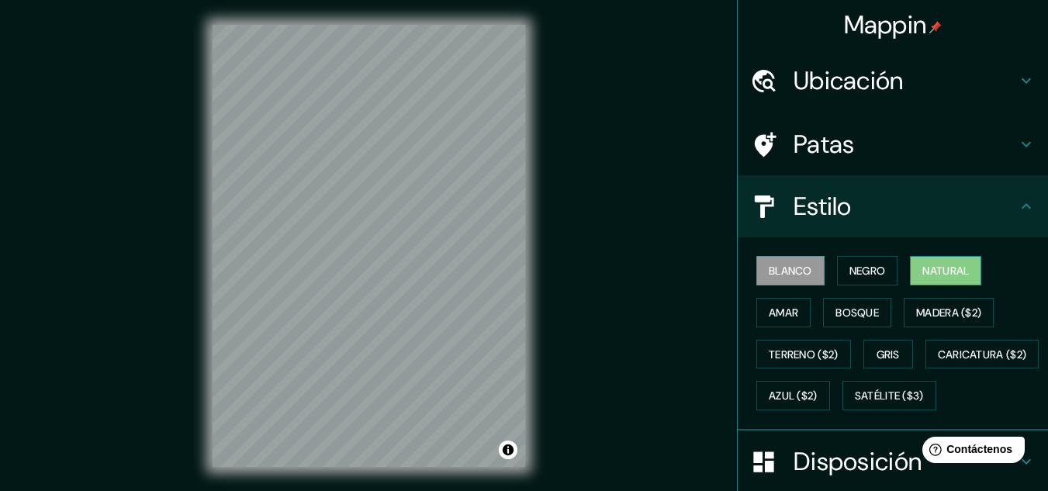
click at [933, 263] on font "Natural" at bounding box center [945, 271] width 47 height 20
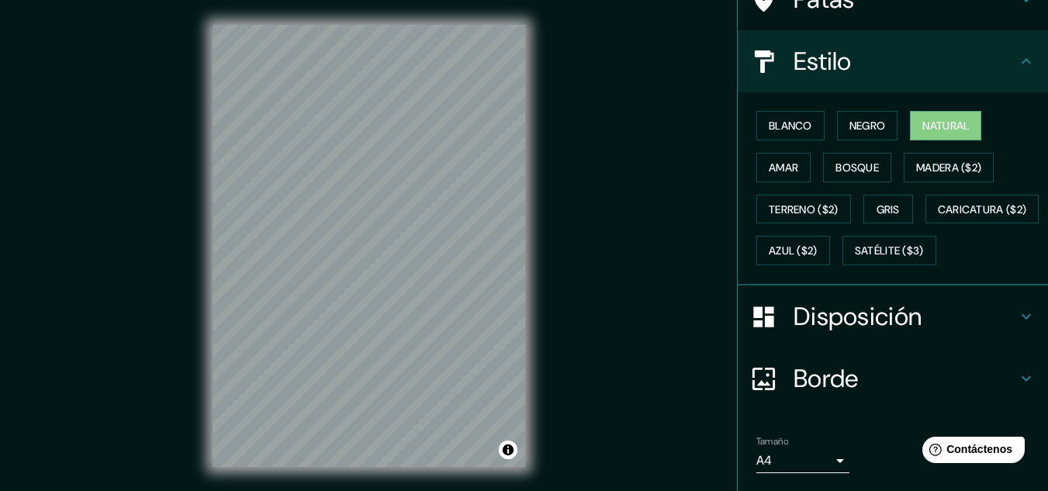
scroll to position [235, 0]
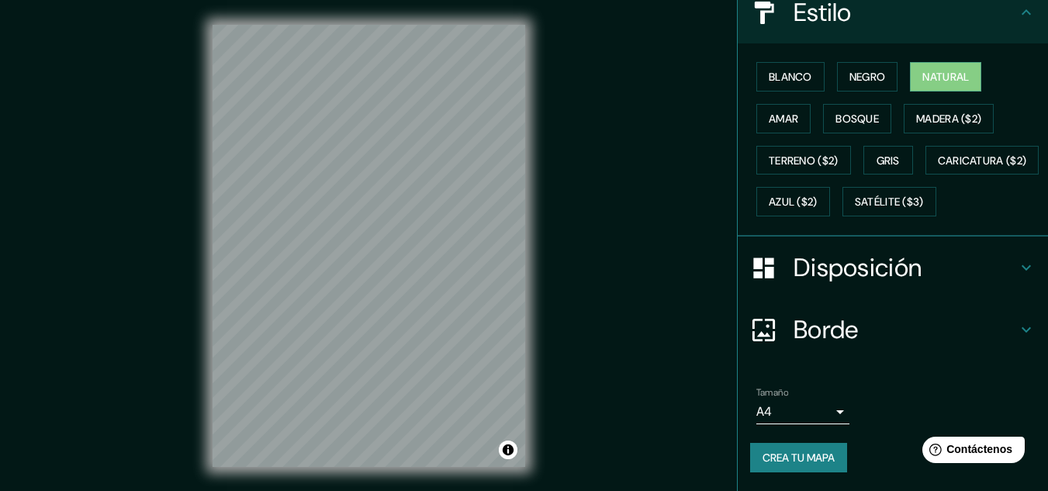
drag, startPoint x: 1046, startPoint y: 203, endPoint x: 76, endPoint y: 28, distance: 986.1
click at [792, 461] on font "Crea tu mapa" at bounding box center [799, 458] width 72 height 14
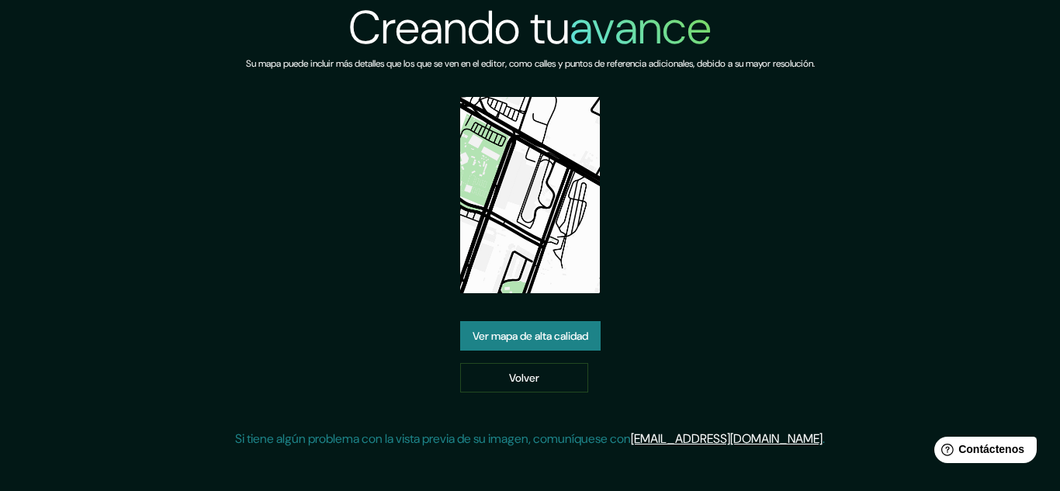
click at [532, 335] on font "Ver mapa de alta calidad" at bounding box center [530, 336] width 116 height 14
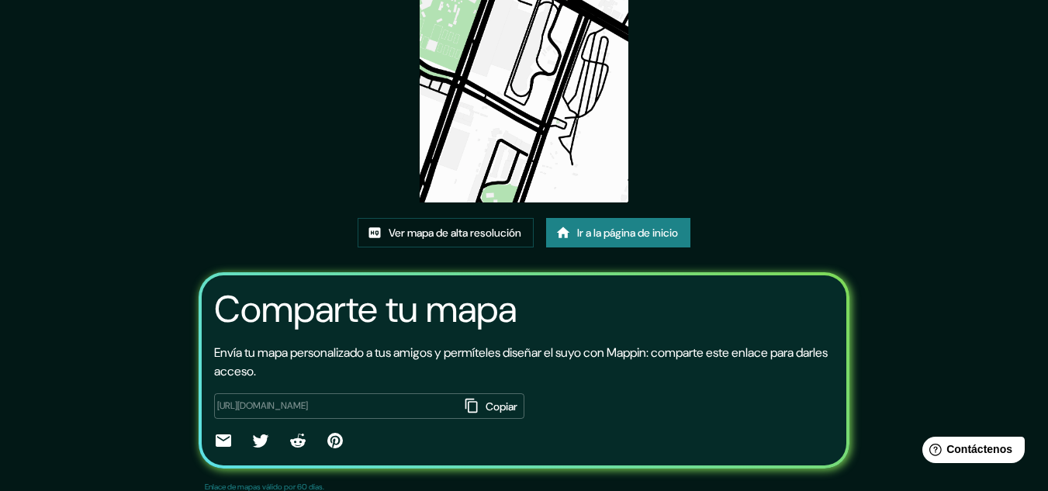
scroll to position [193, 0]
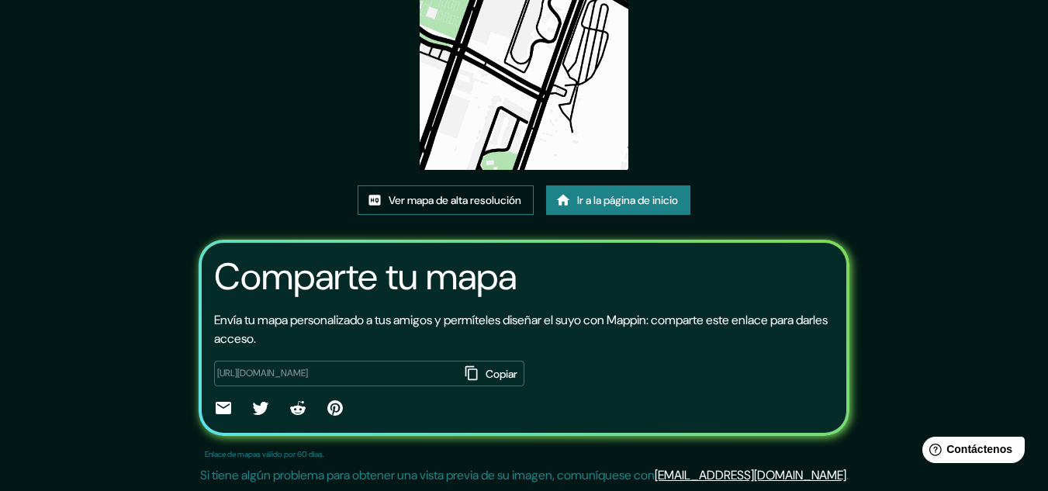
click at [436, 200] on font "Ver mapa de alta resolución" at bounding box center [455, 200] width 133 height 14
